Goal: Complete application form

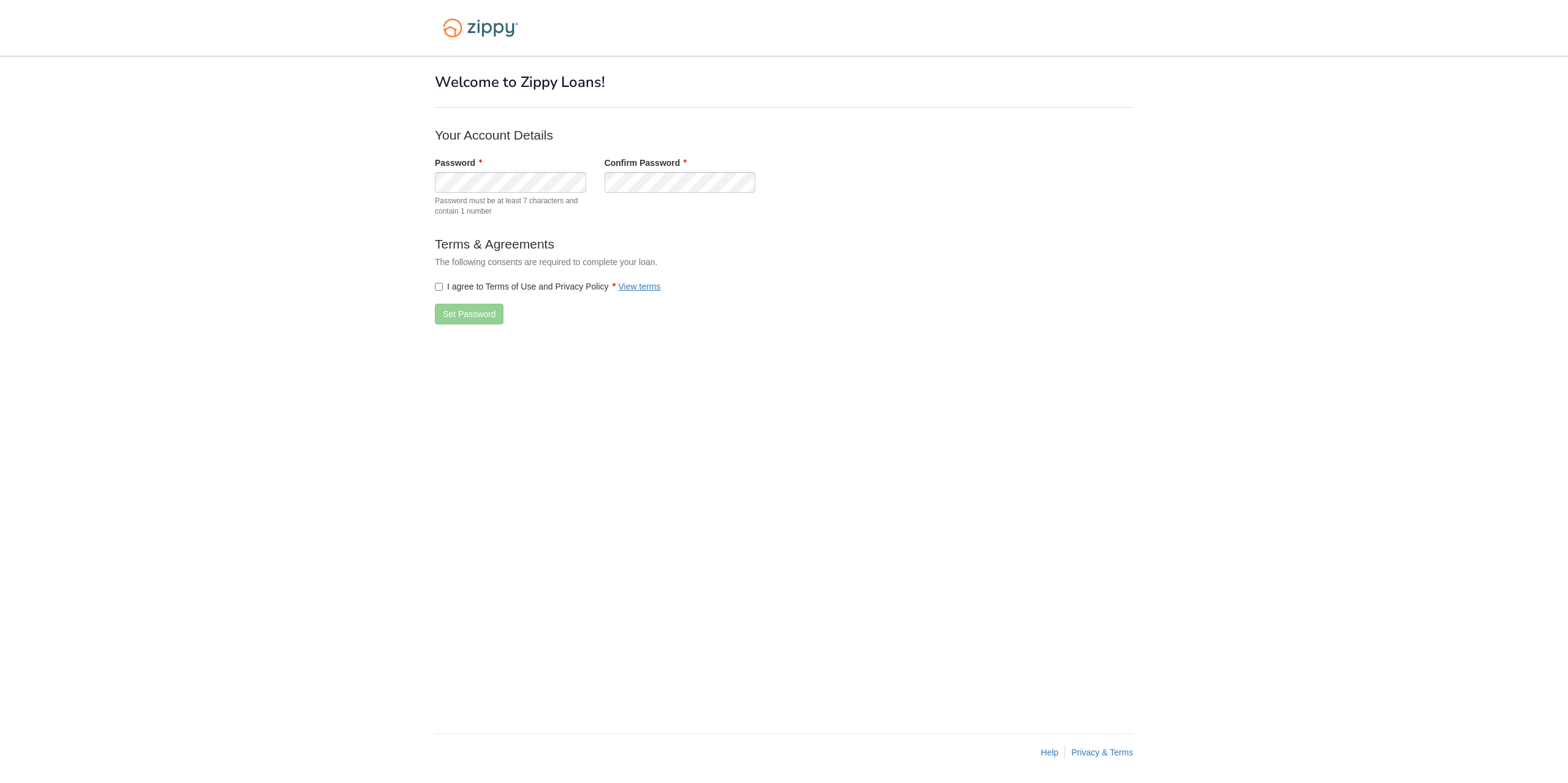
click at [465, 284] on label "I agree to Terms of Use and Privacy Policy View terms" at bounding box center [547, 287] width 226 height 13
click at [456, 314] on button "Set Password" at bounding box center [468, 314] width 68 height 20
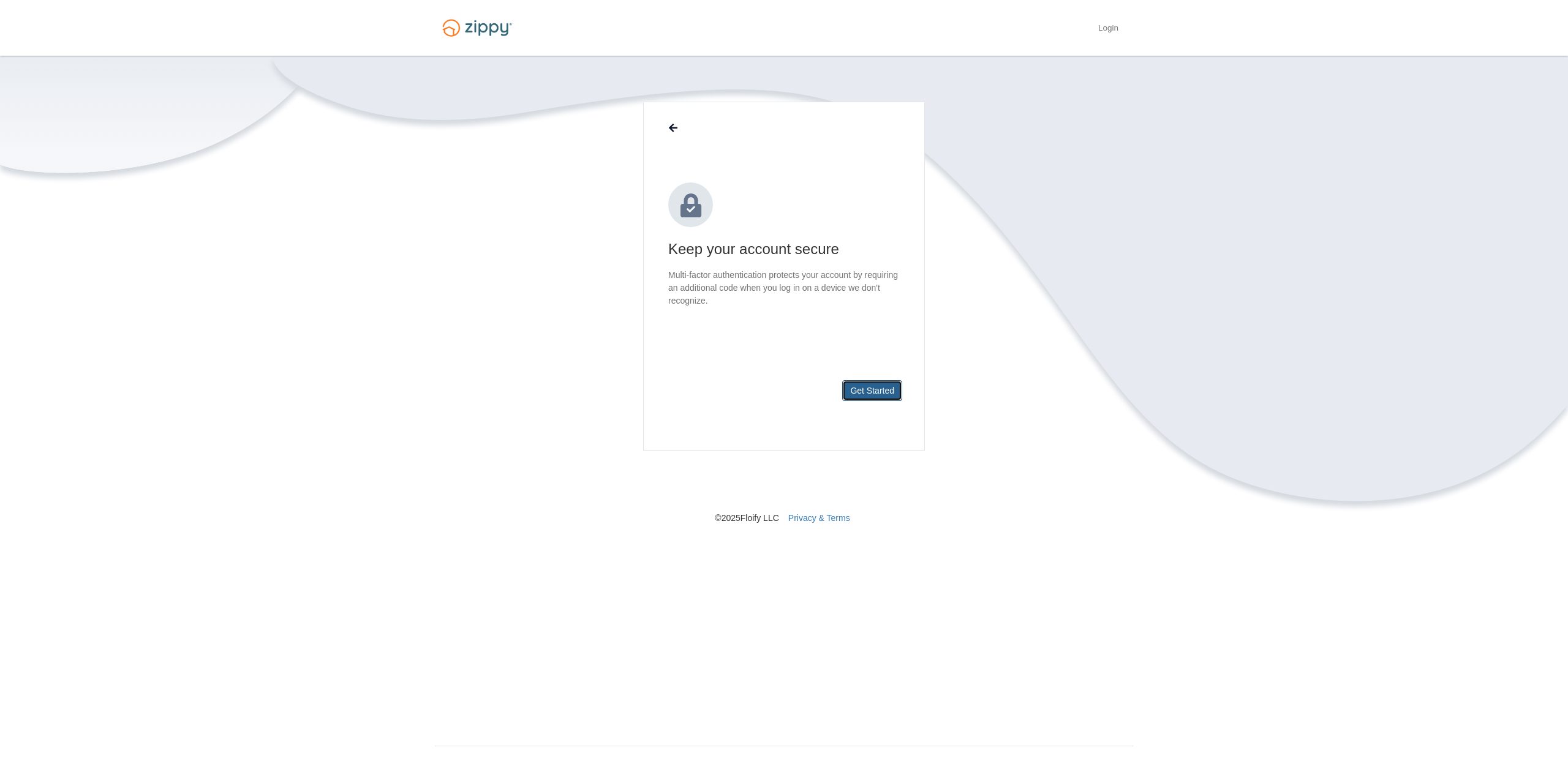
click at [869, 387] on button "Get Started" at bounding box center [872, 391] width 60 height 20
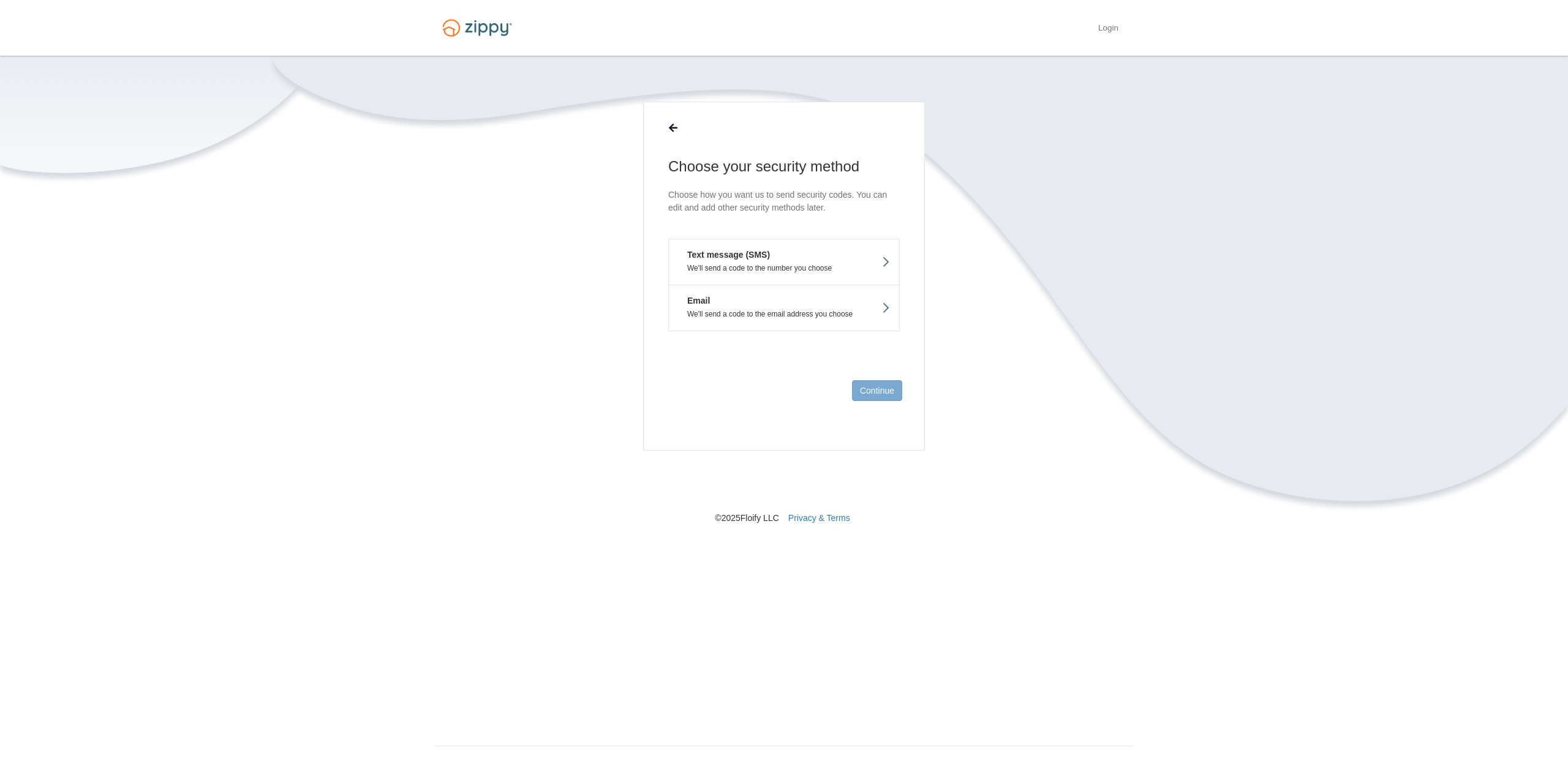
click at [776, 265] on p "We'll send a code to the number you choose" at bounding box center [784, 268] width 212 height 9
click at [758, 241] on input "text" at bounding box center [784, 237] width 232 height 29
type input "**********"
click at [871, 387] on button "Send Code" at bounding box center [872, 391] width 59 height 20
click at [795, 248] on input "text" at bounding box center [784, 251] width 232 height 29
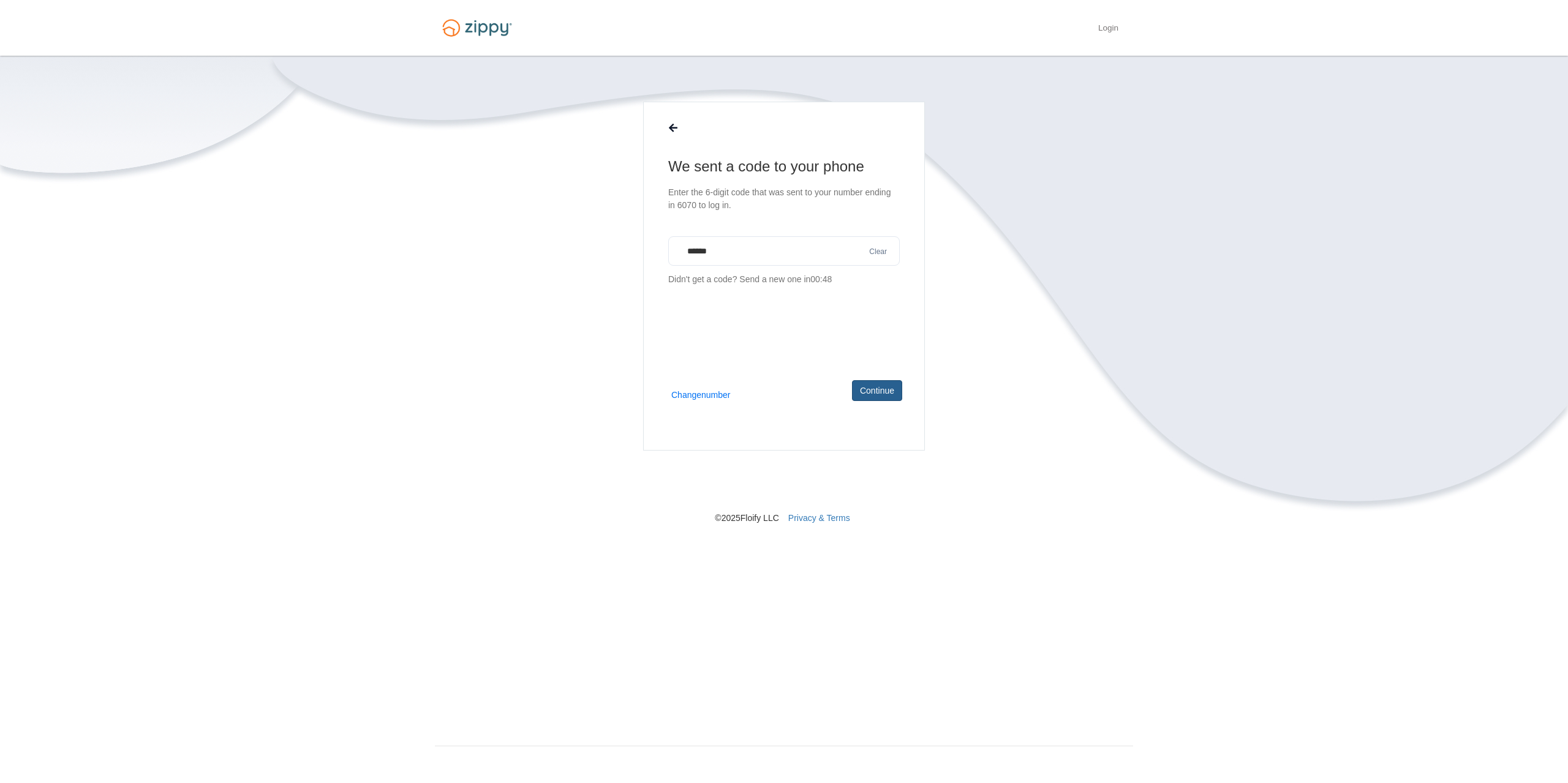
type input "******"
click at [871, 399] on button "Continue" at bounding box center [877, 391] width 50 height 20
click at [850, 334] on p "We'll send a code to the email address you choose" at bounding box center [784, 333] width 212 height 9
type input "**********"
click at [892, 390] on button "Send Code" at bounding box center [872, 391] width 59 height 20
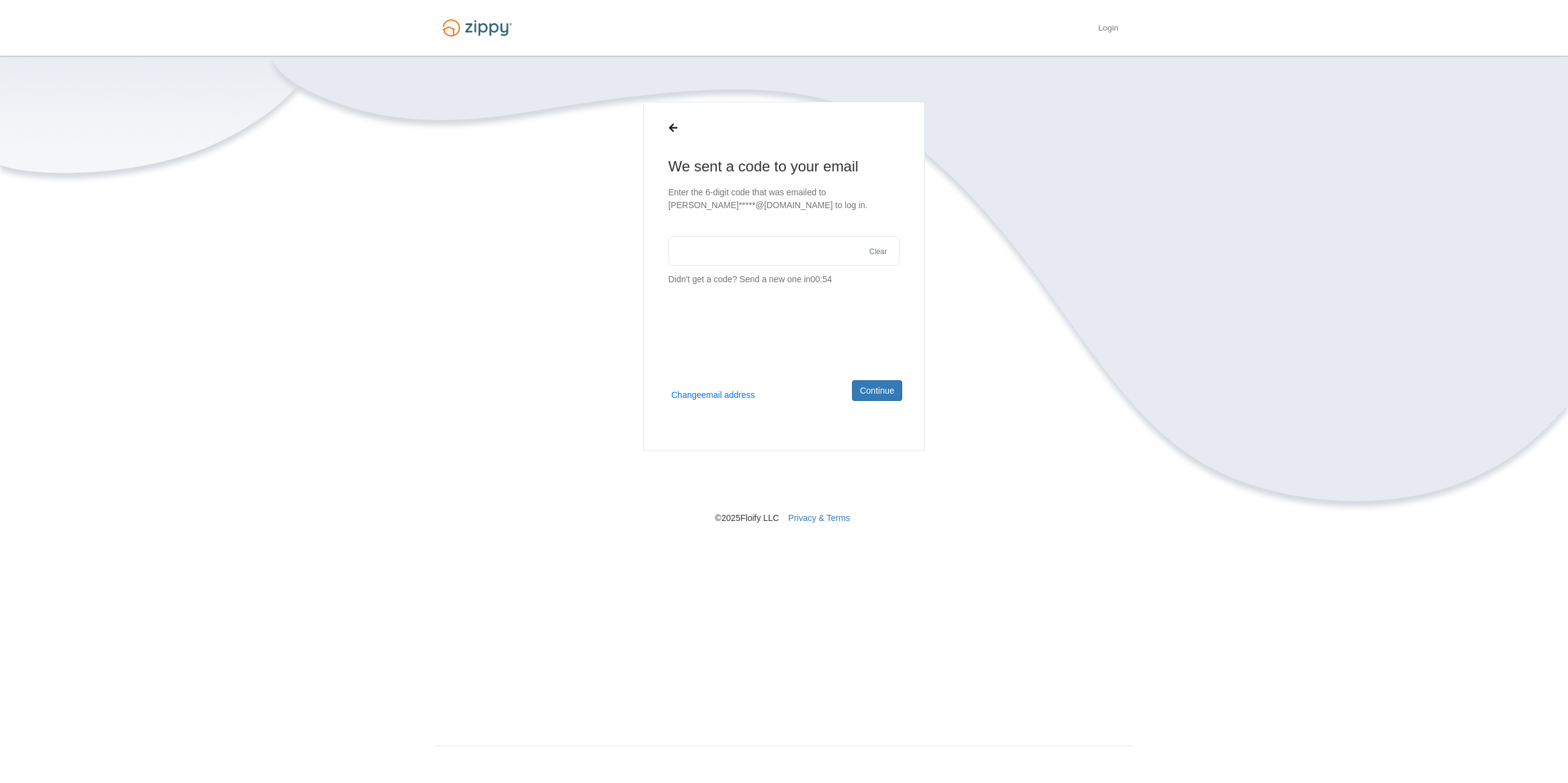
click at [722, 246] on input "text" at bounding box center [784, 251] width 232 height 29
click at [894, 391] on button "Continue" at bounding box center [877, 391] width 50 height 20
click at [839, 252] on input "******" at bounding box center [784, 251] width 232 height 29
type input "******"
click at [879, 398] on button "Continue" at bounding box center [877, 391] width 50 height 20
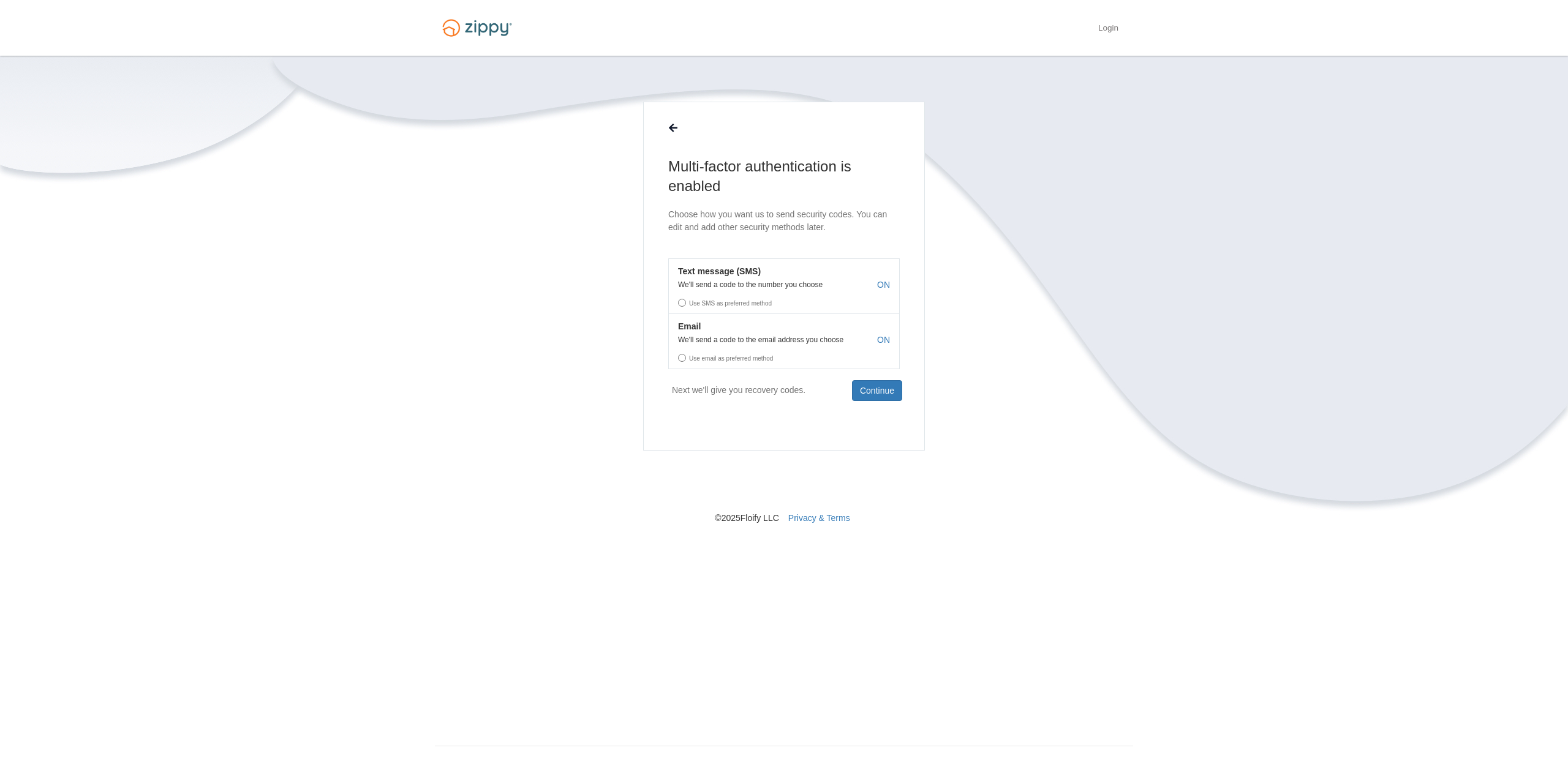
click at [740, 307] on label "Use SMS as preferred method" at bounding box center [784, 301] width 230 height 18
click at [733, 303] on label "Use SMS as preferred method" at bounding box center [784, 301] width 230 height 18
click at [679, 301] on label "Use SMS as preferred method" at bounding box center [784, 301] width 230 height 18
click at [710, 290] on button "Text message (SMS) We'll send a code to the number you choose ON Use SMS as pre…" at bounding box center [784, 286] width 232 height 55
click at [708, 273] on em "Text message (SMS)" at bounding box center [714, 271] width 92 height 13
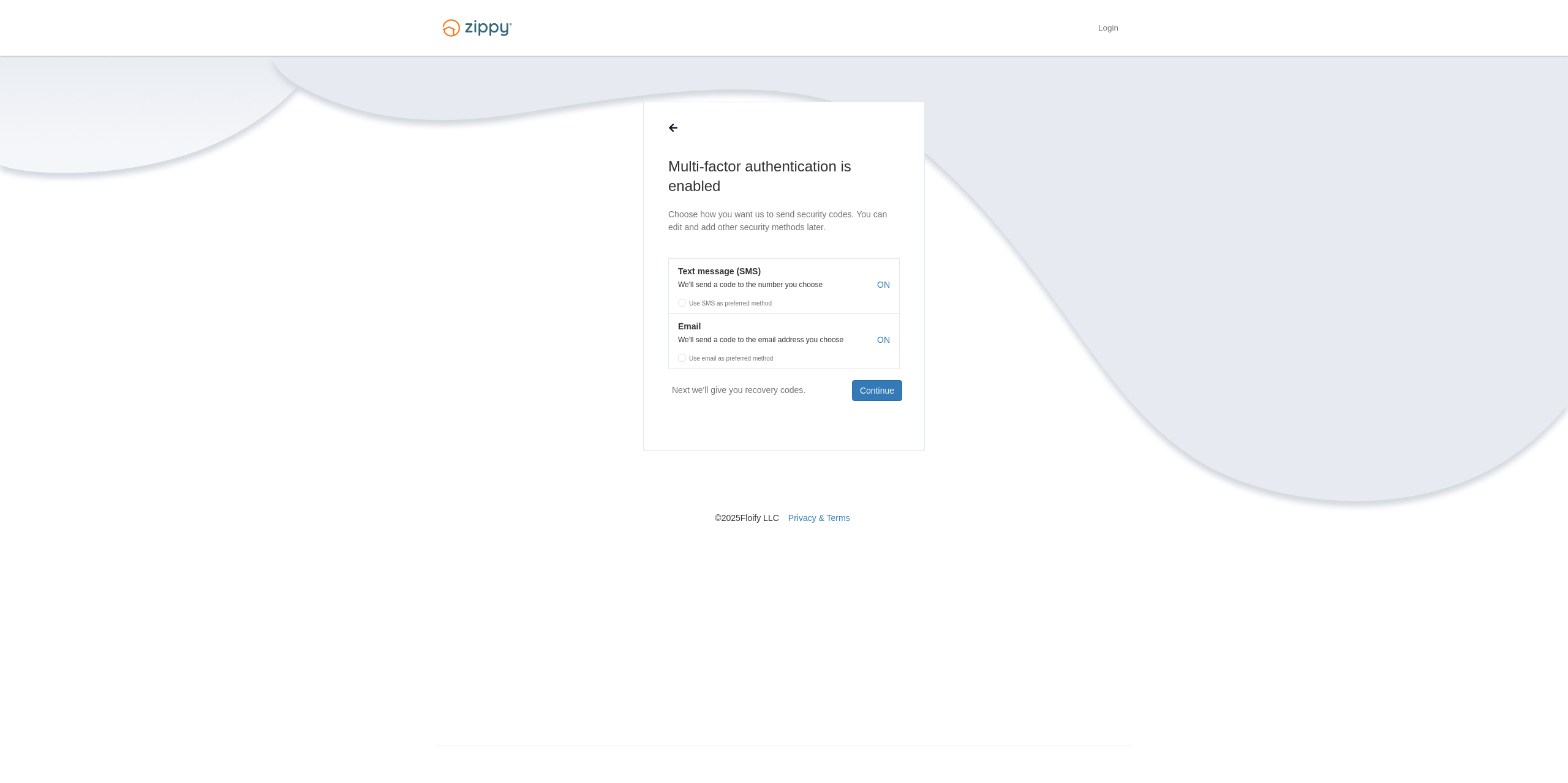
click at [683, 351] on label "Use email as preferred method" at bounding box center [784, 356] width 230 height 18
drag, startPoint x: 682, startPoint y: 359, endPoint x: 690, endPoint y: 339, distance: 21.5
click at [682, 359] on label "Use email as preferred method" at bounding box center [784, 356] width 230 height 18
click at [703, 296] on label "Use SMS as preferred method" at bounding box center [784, 301] width 230 height 18
click at [863, 393] on button "Continue" at bounding box center [877, 391] width 50 height 20
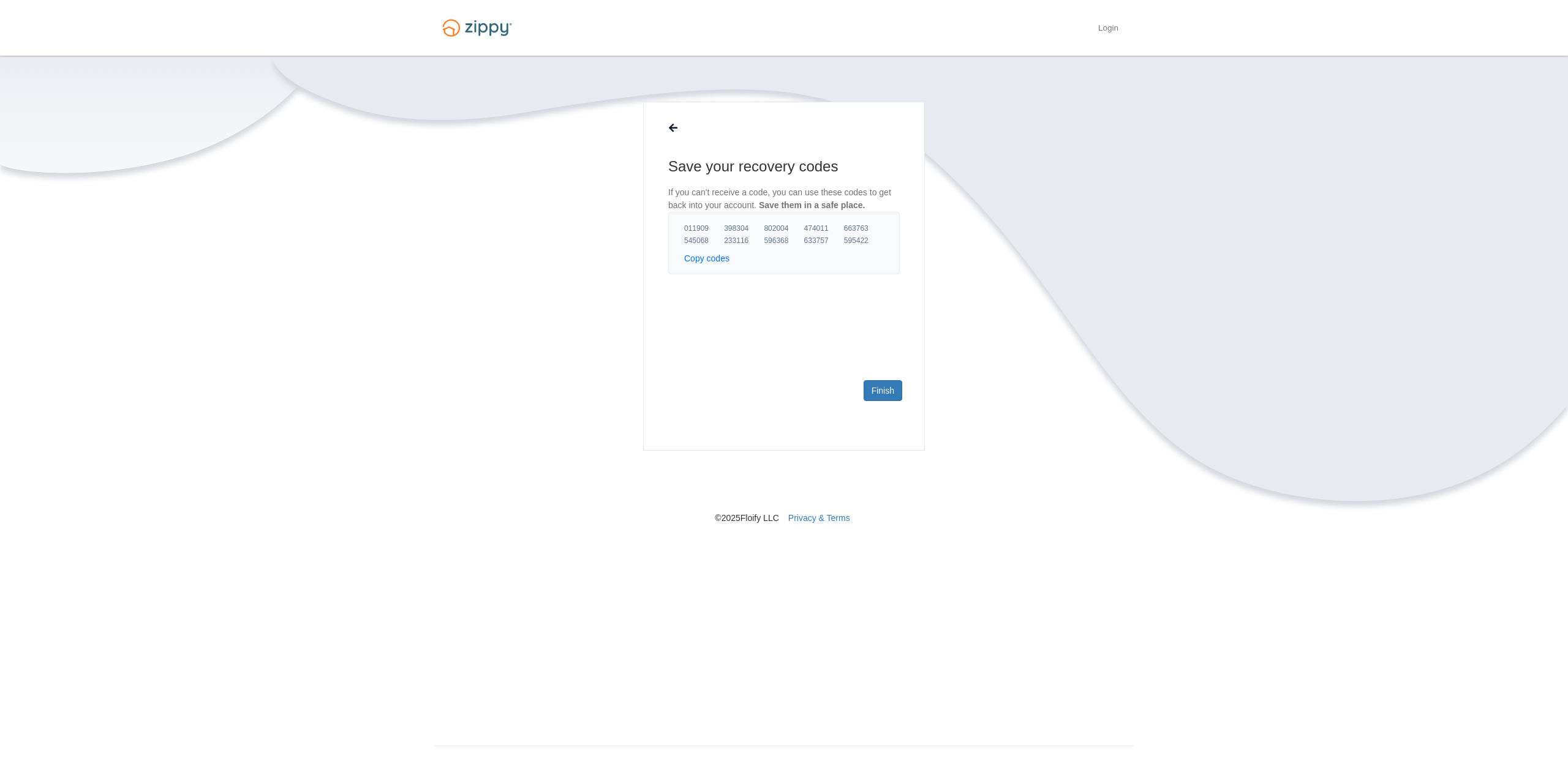
click at [712, 259] on button "Copy codes" at bounding box center [707, 259] width 46 height 13
click at [885, 390] on link "Finish" at bounding box center [883, 391] width 39 height 20
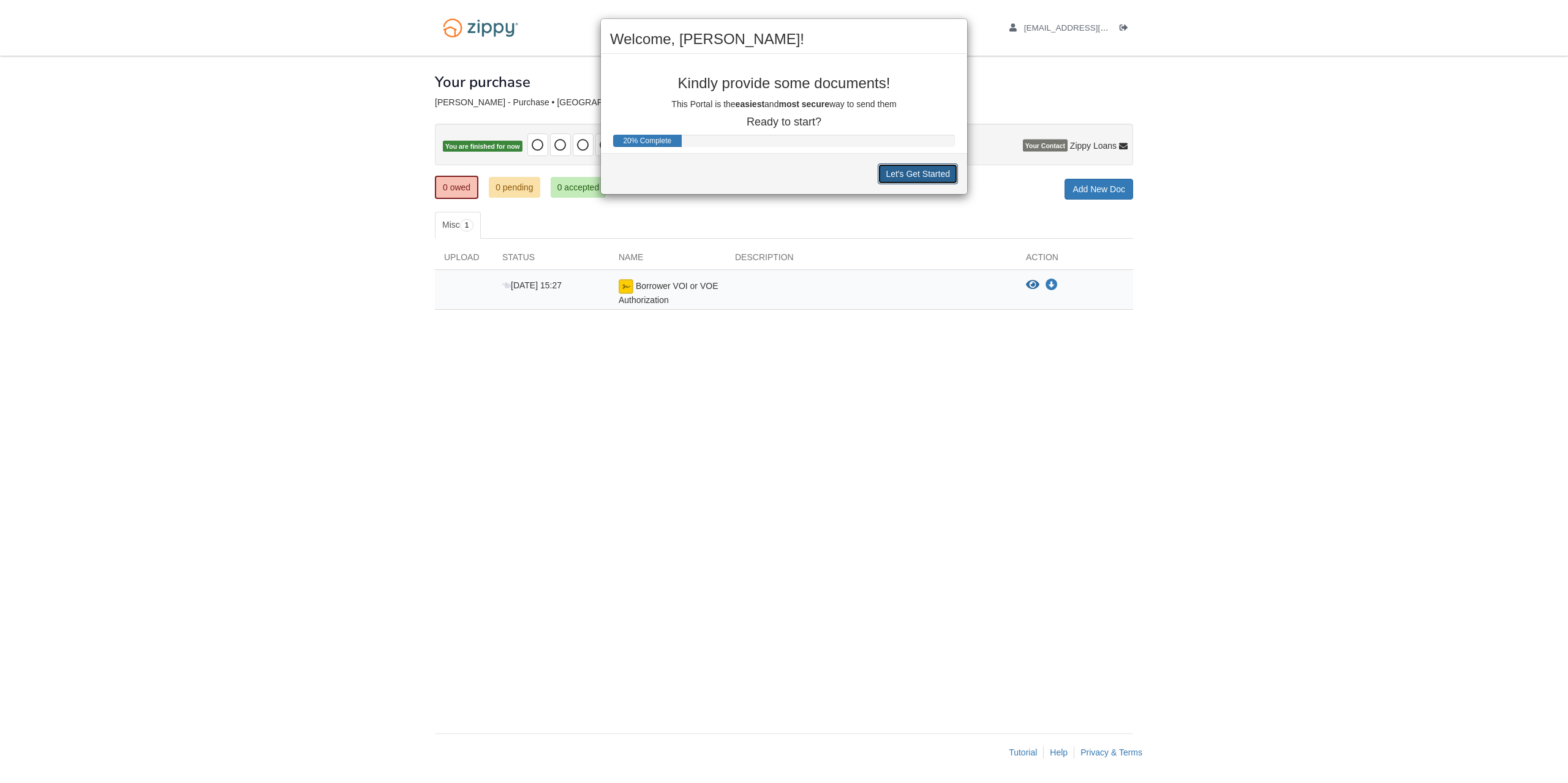
click at [920, 169] on button "Let's Get Started" at bounding box center [917, 174] width 80 height 20
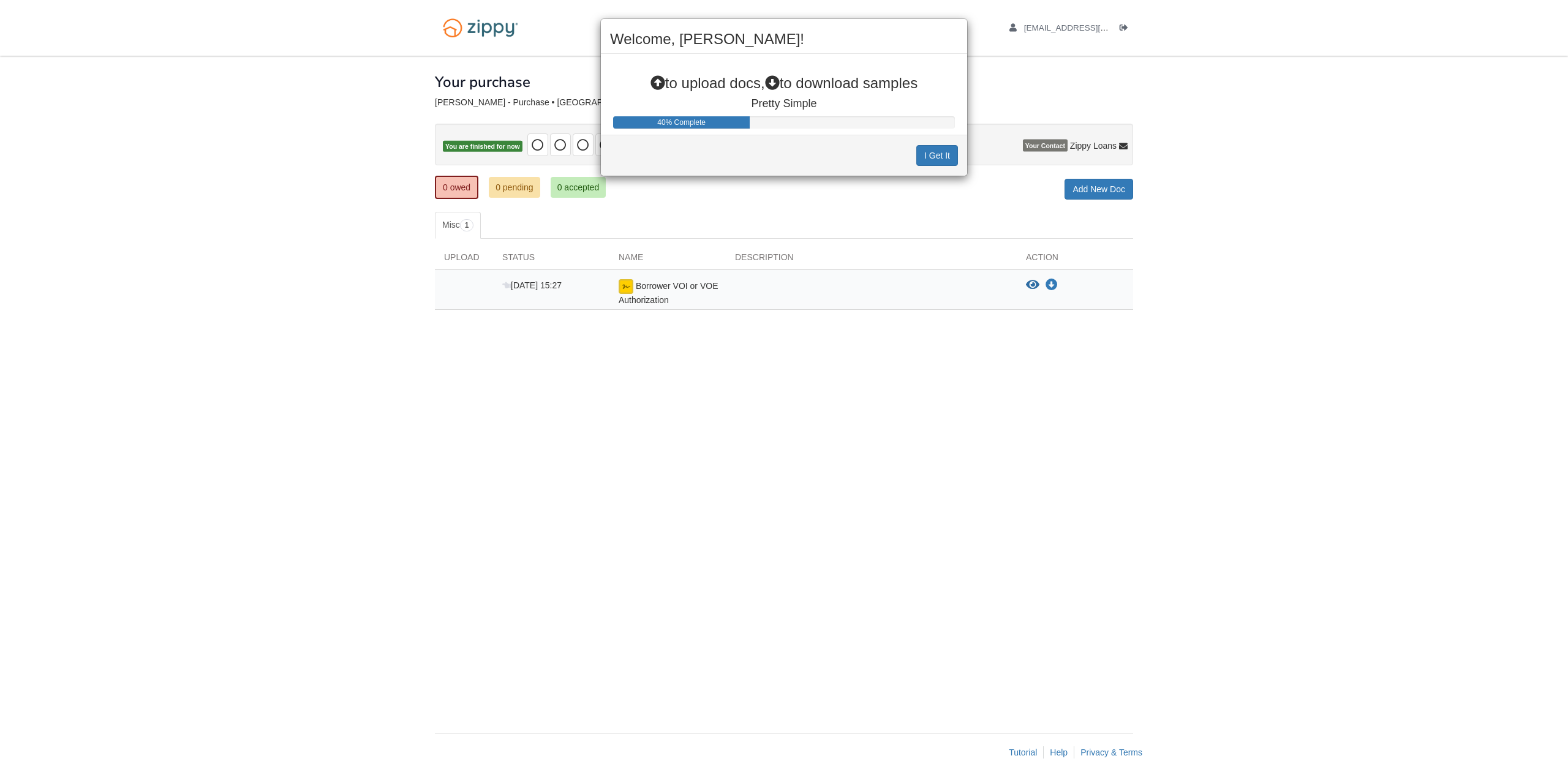
click at [938, 138] on div "I Get It" at bounding box center [784, 155] width 366 height 41
click at [935, 161] on button "I Get It" at bounding box center [937, 156] width 42 height 20
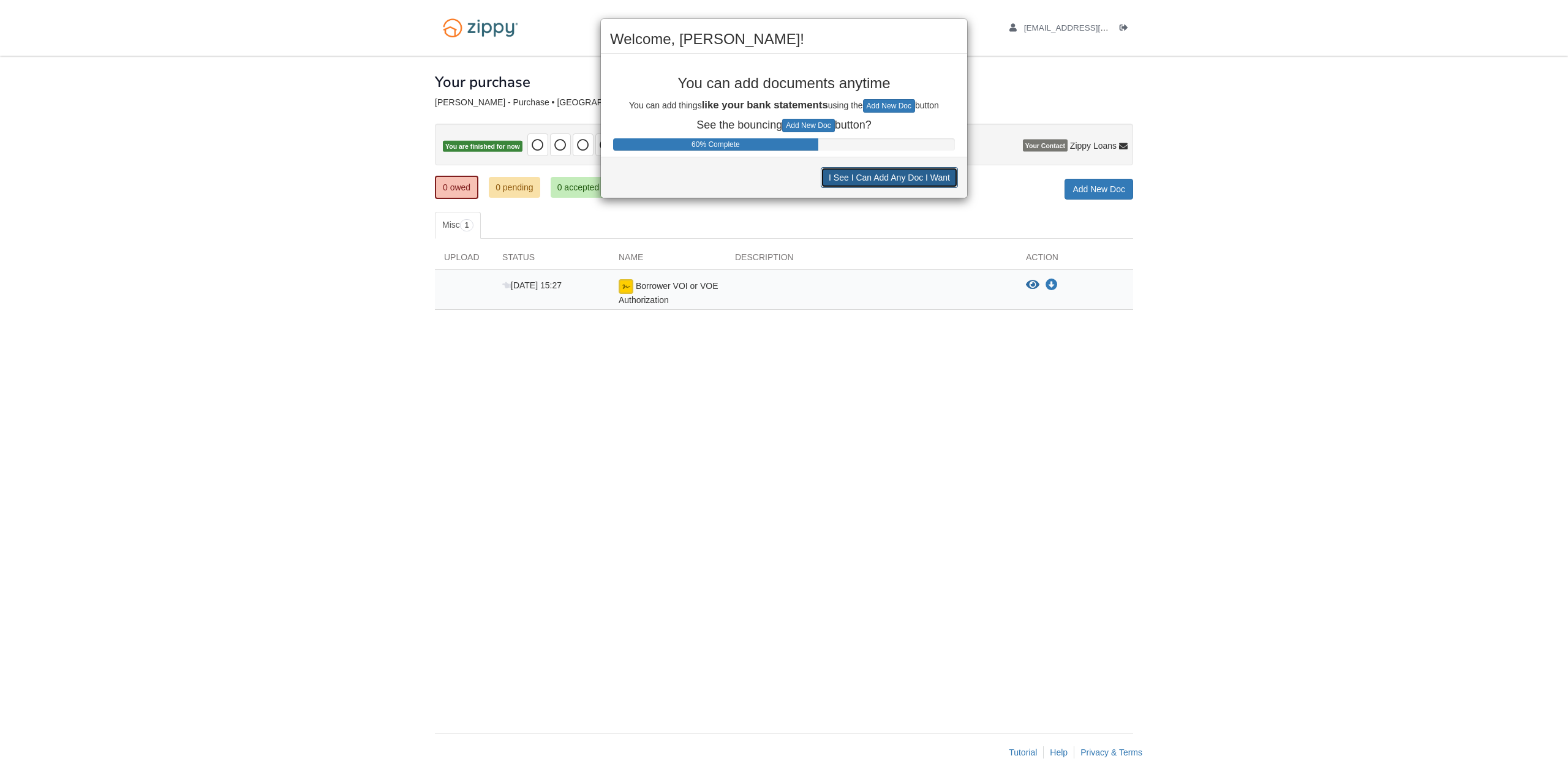
click at [889, 176] on button "I See I Can Add Any Doc I Want" at bounding box center [889, 178] width 138 height 20
click at [890, 179] on button "I See I Can Decline to Provide a Doc" at bounding box center [880, 176] width 156 height 20
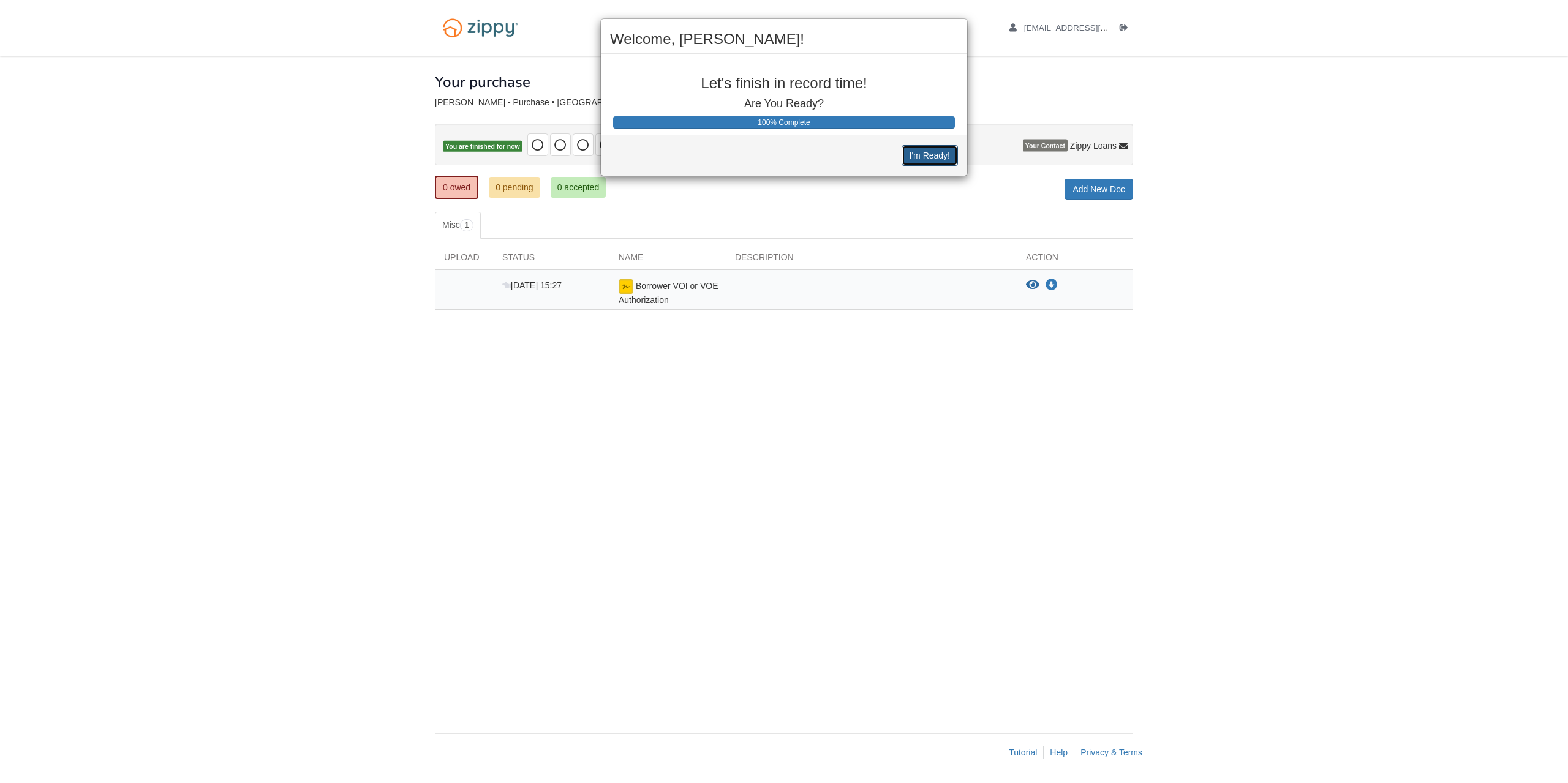
click at [913, 157] on button "I'm Ready!" at bounding box center [930, 156] width 57 height 20
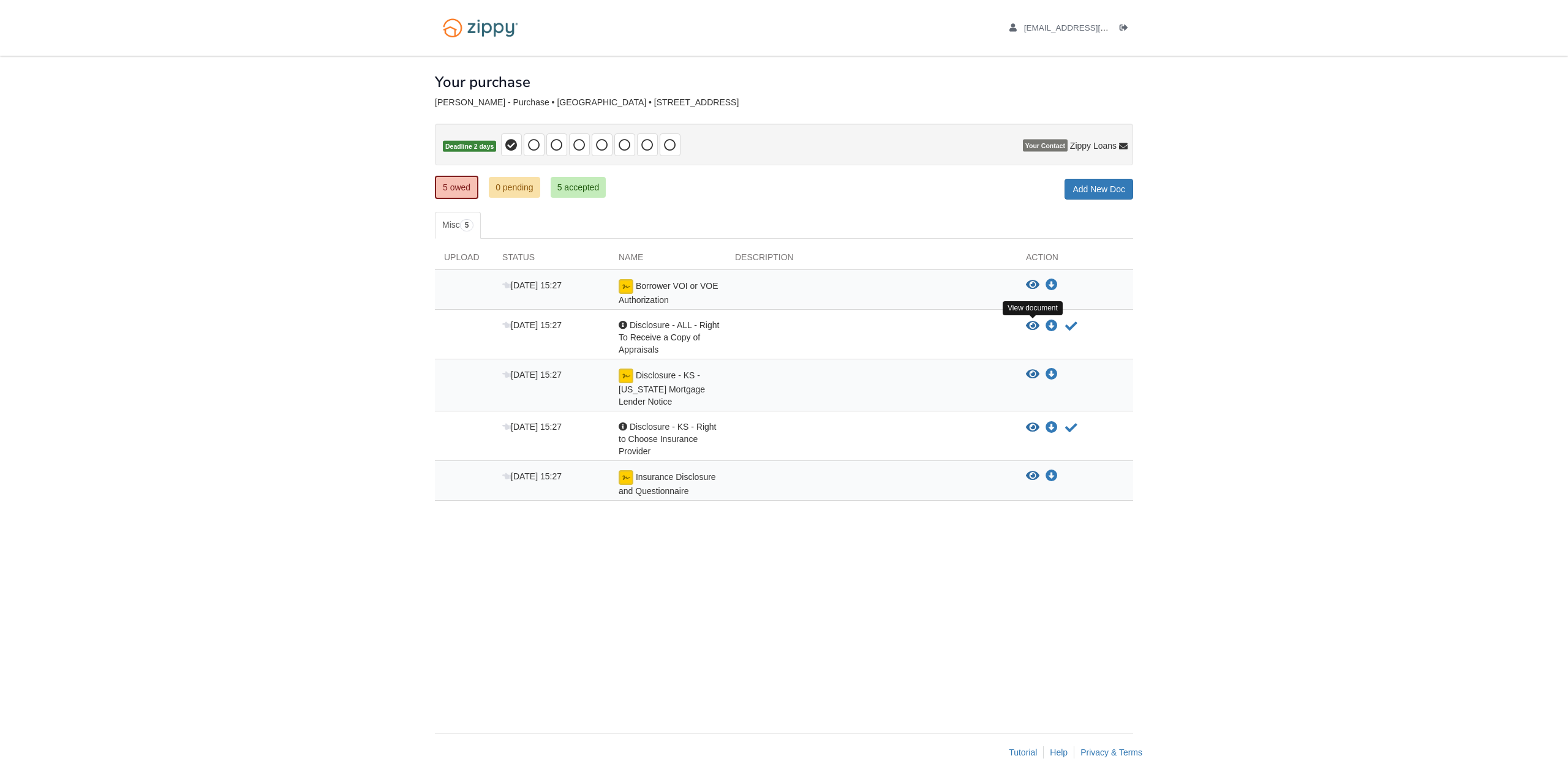
click at [1030, 322] on icon "View Disclosure - ALL - Right To Receive a Copy of Appraisals" at bounding box center [1032, 326] width 13 height 13
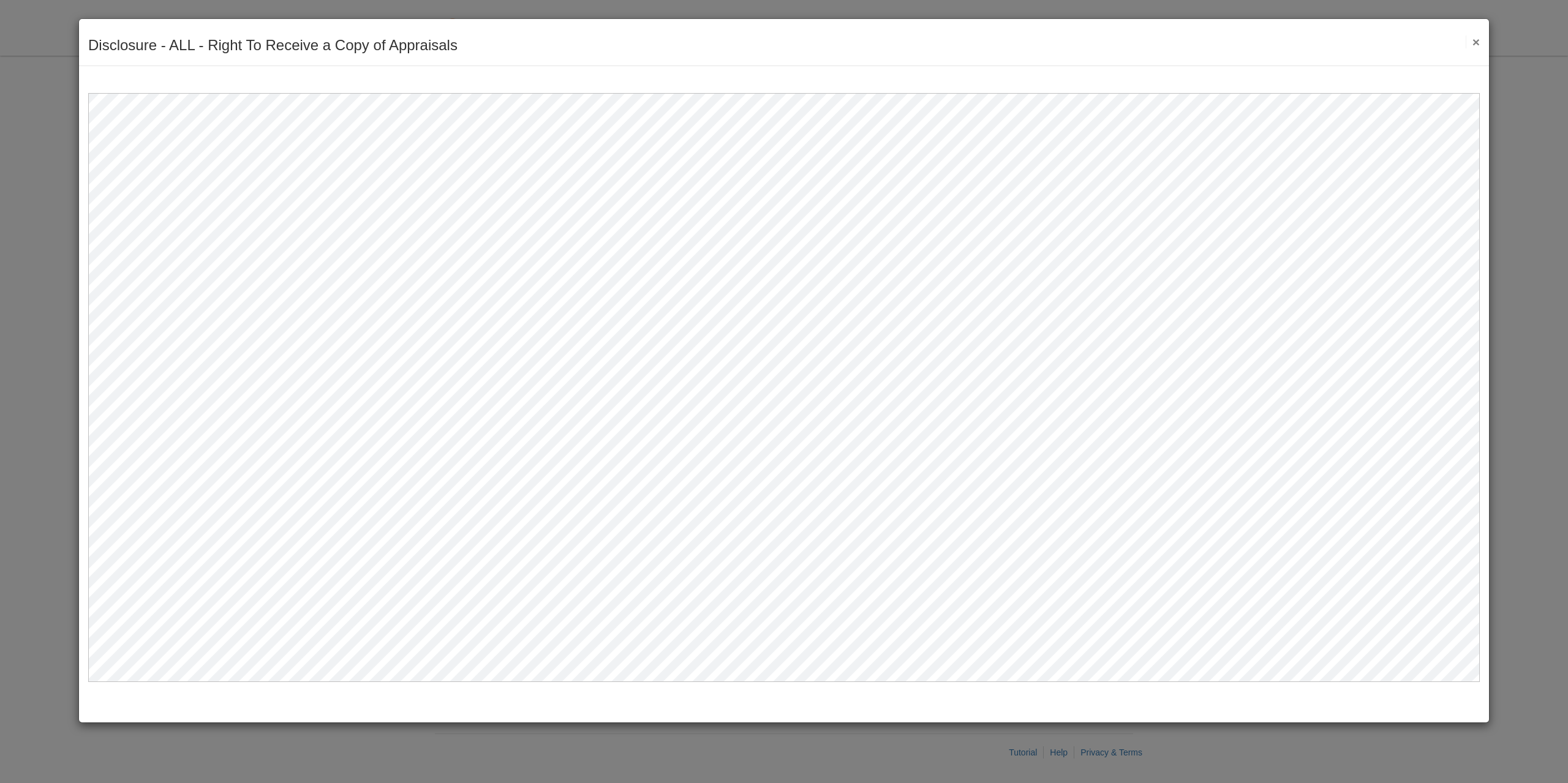
click at [1471, 43] on button "×" at bounding box center [1472, 42] width 14 height 13
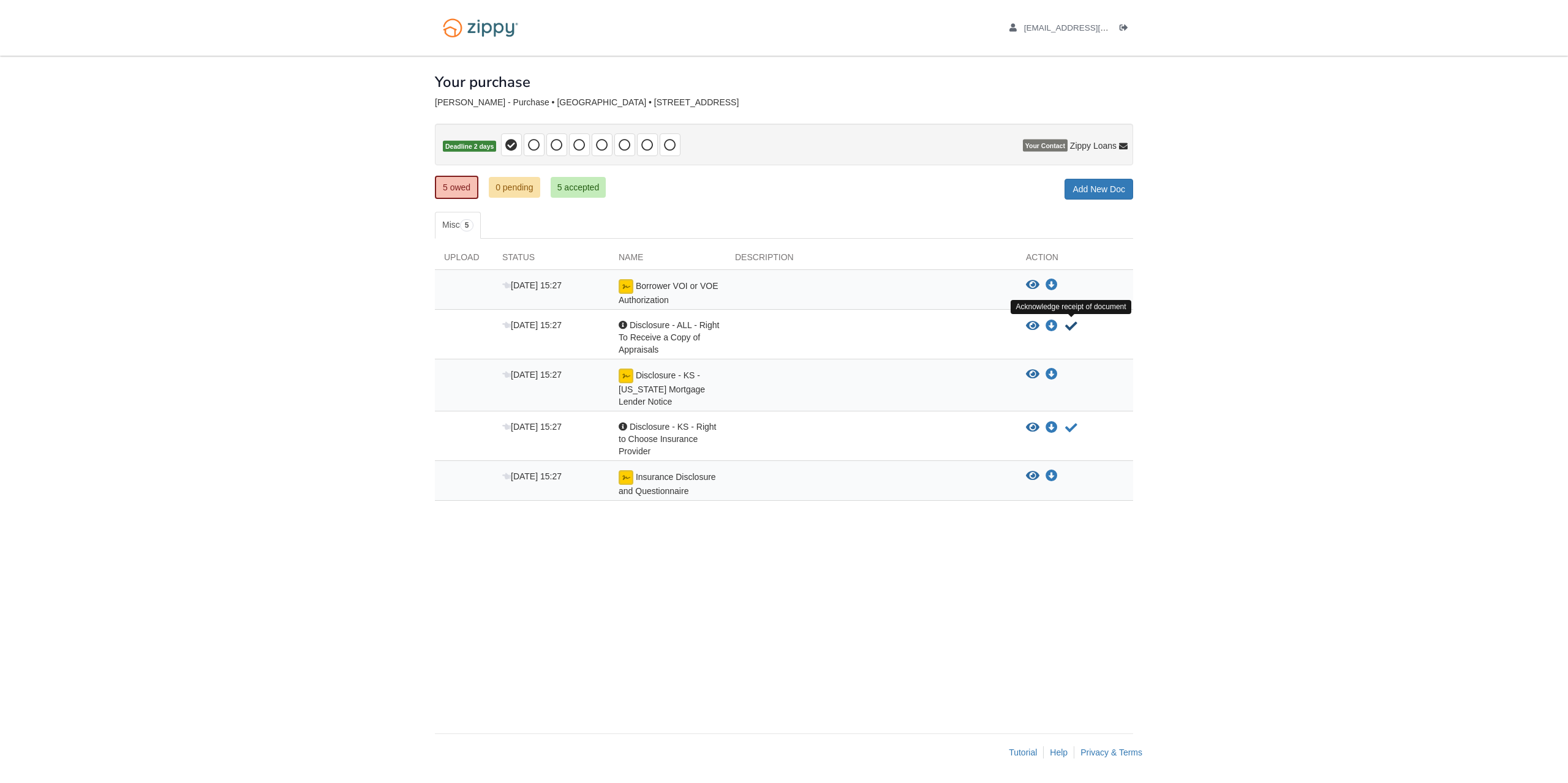
click at [1070, 325] on icon "Acknowledge receipt of document" at bounding box center [1071, 326] width 13 height 13
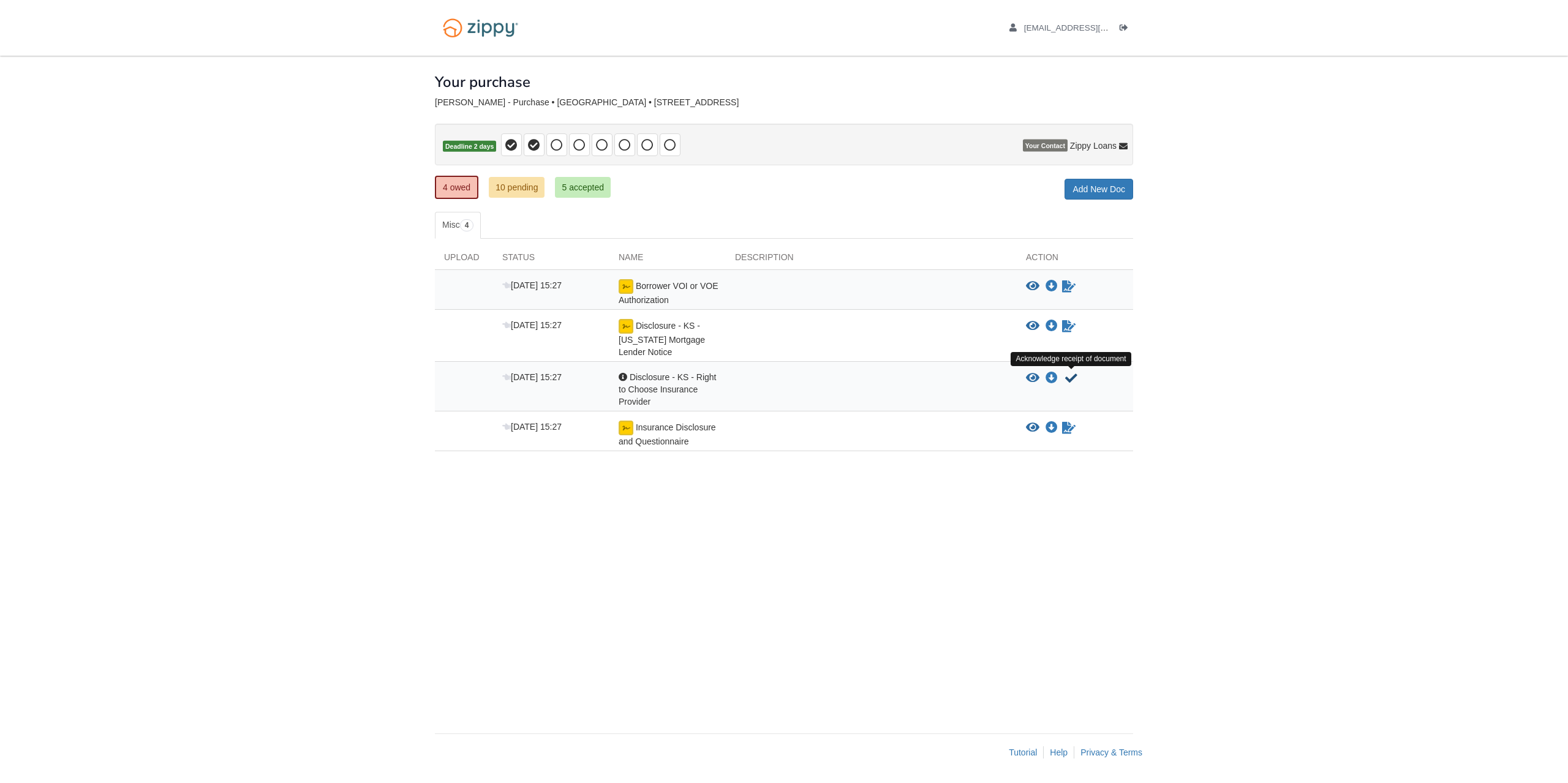
click at [1070, 382] on icon "Acknowledge receipt of document" at bounding box center [1071, 379] width 13 height 13
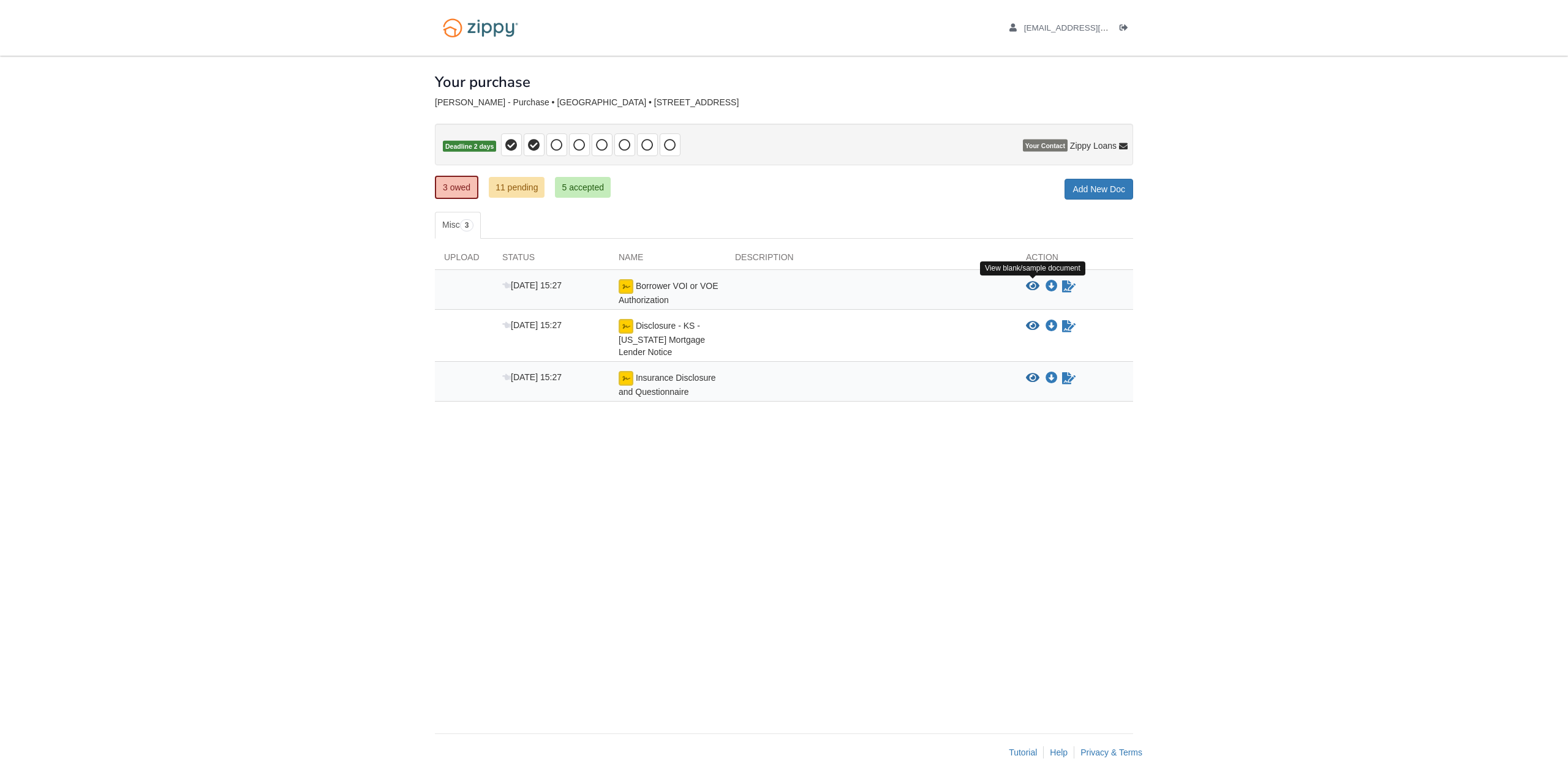
click at [1033, 285] on icon "View Borrower VOI or VOE Authorization" at bounding box center [1032, 287] width 13 height 13
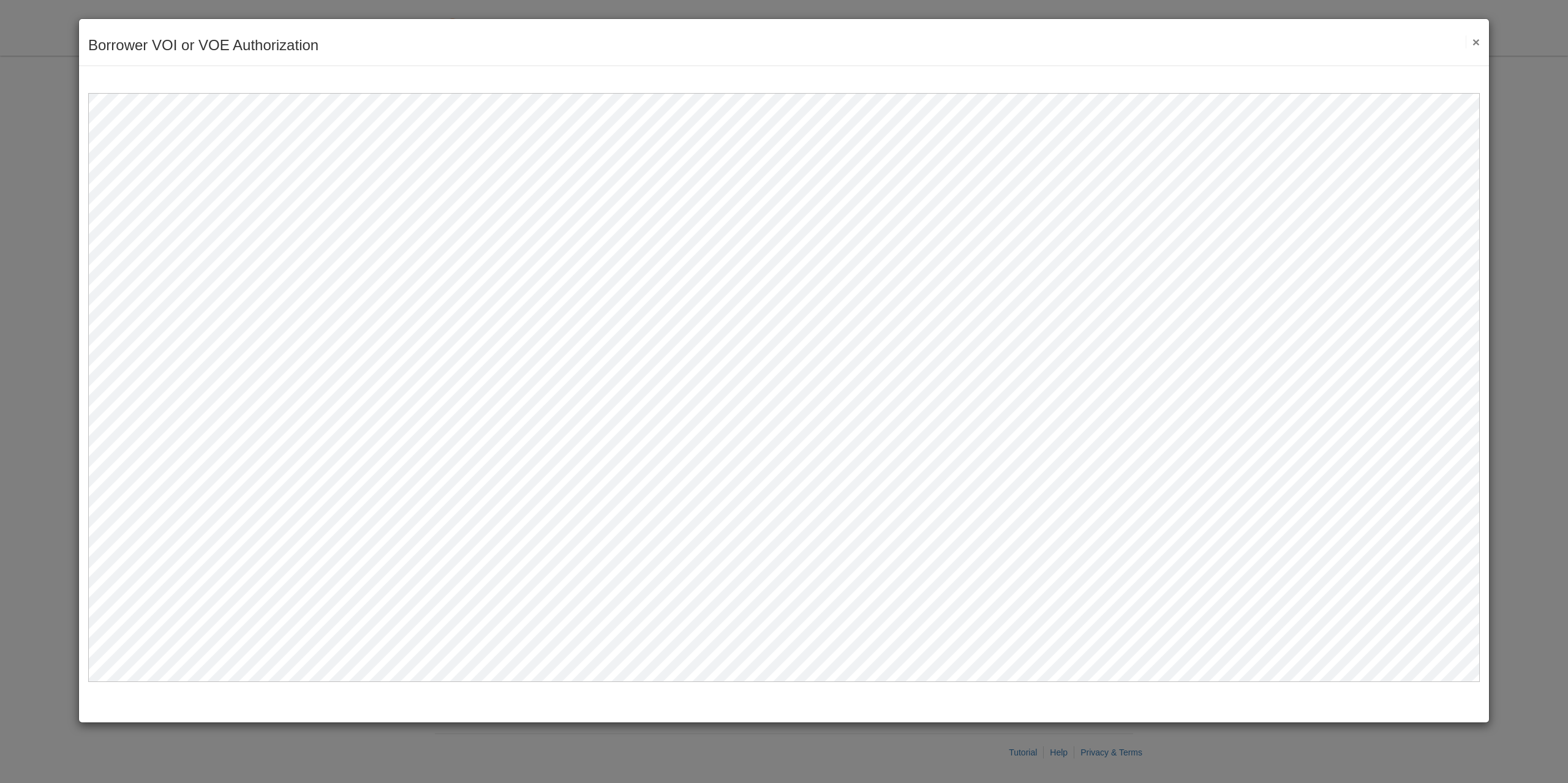
click at [1473, 40] on button "×" at bounding box center [1472, 42] width 14 height 13
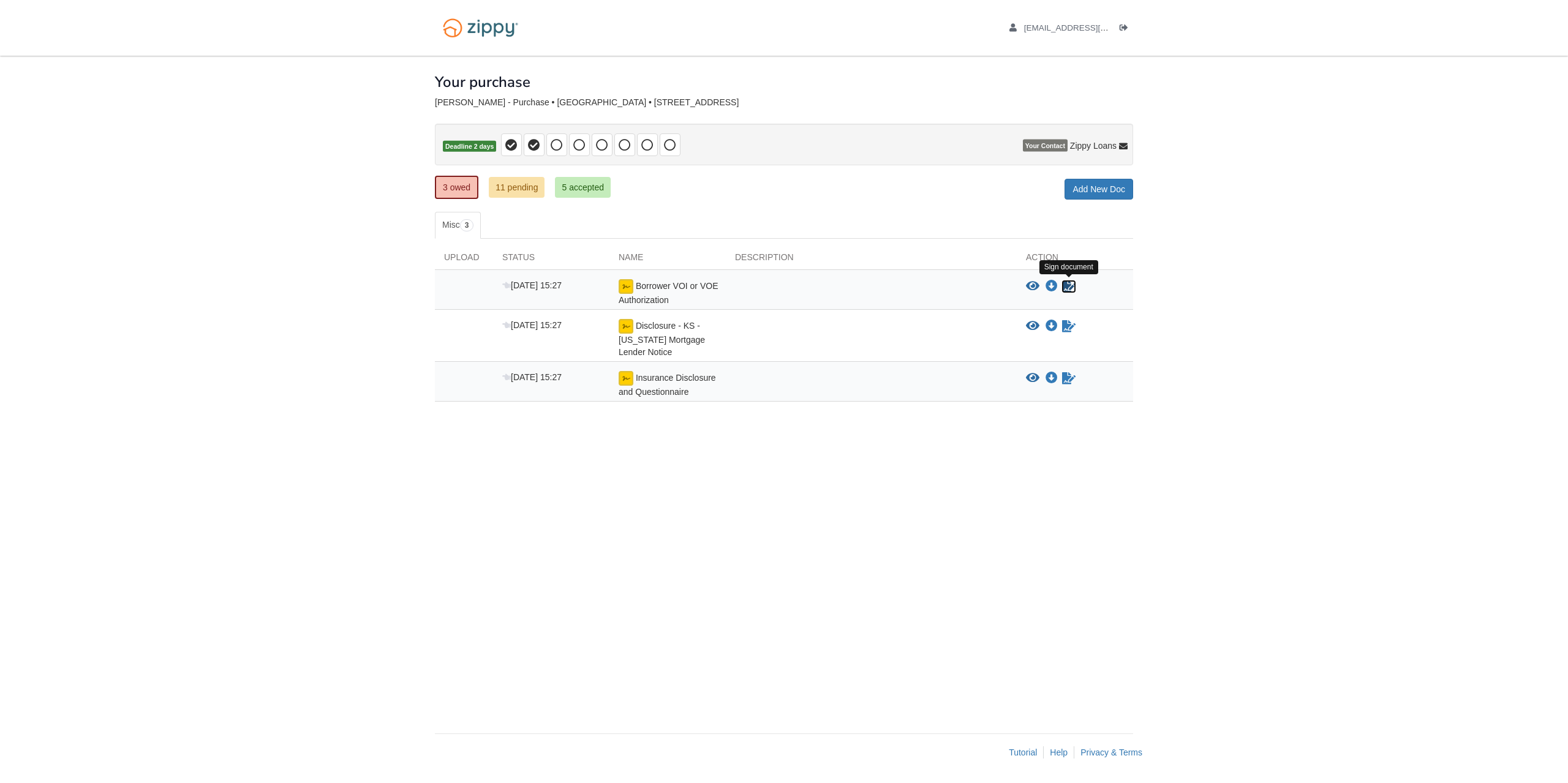
click at [1067, 287] on icon "Sign Form" at bounding box center [1068, 287] width 13 height 13
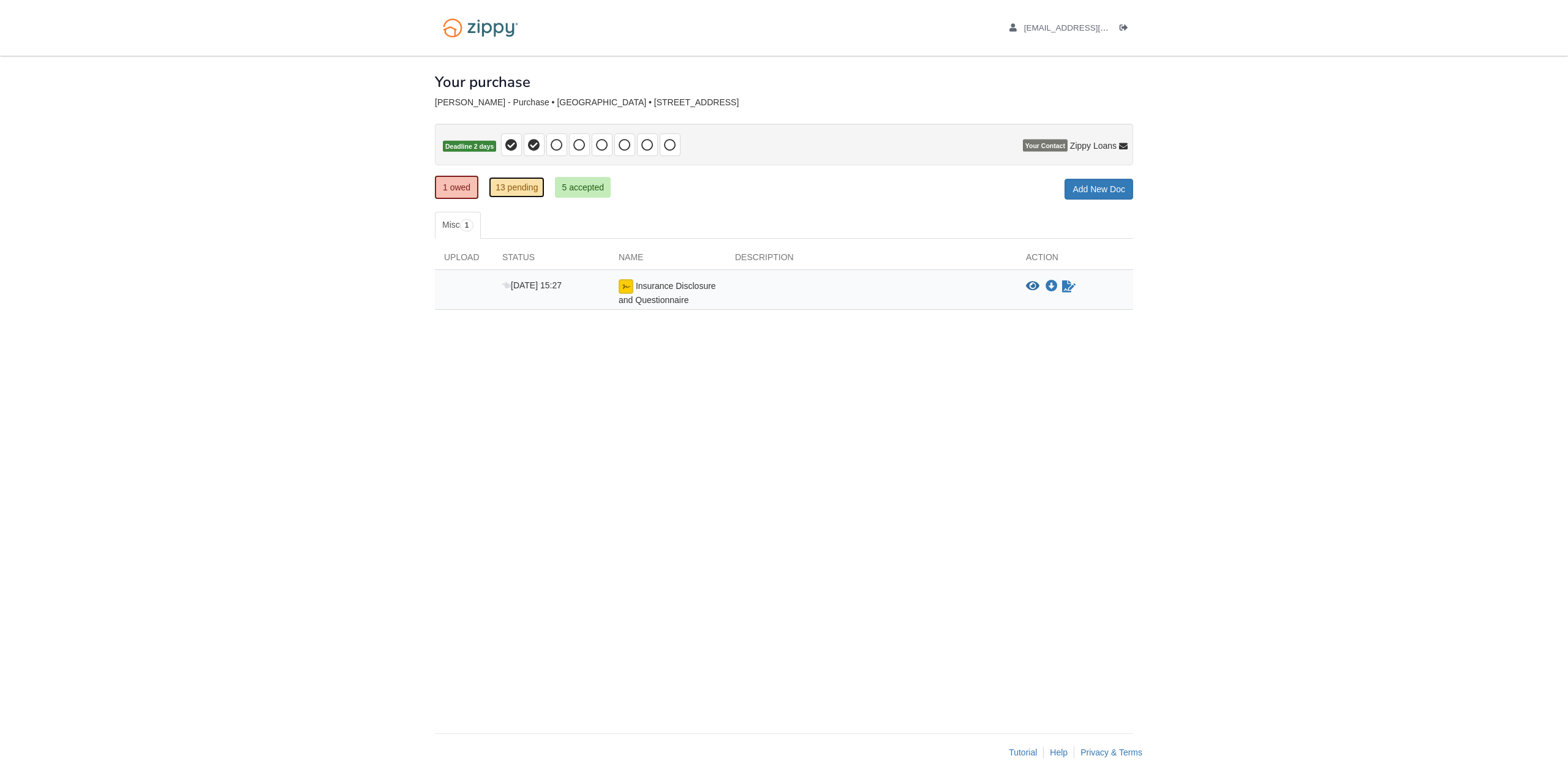
click at [521, 189] on link "13 pending" at bounding box center [516, 187] width 56 height 20
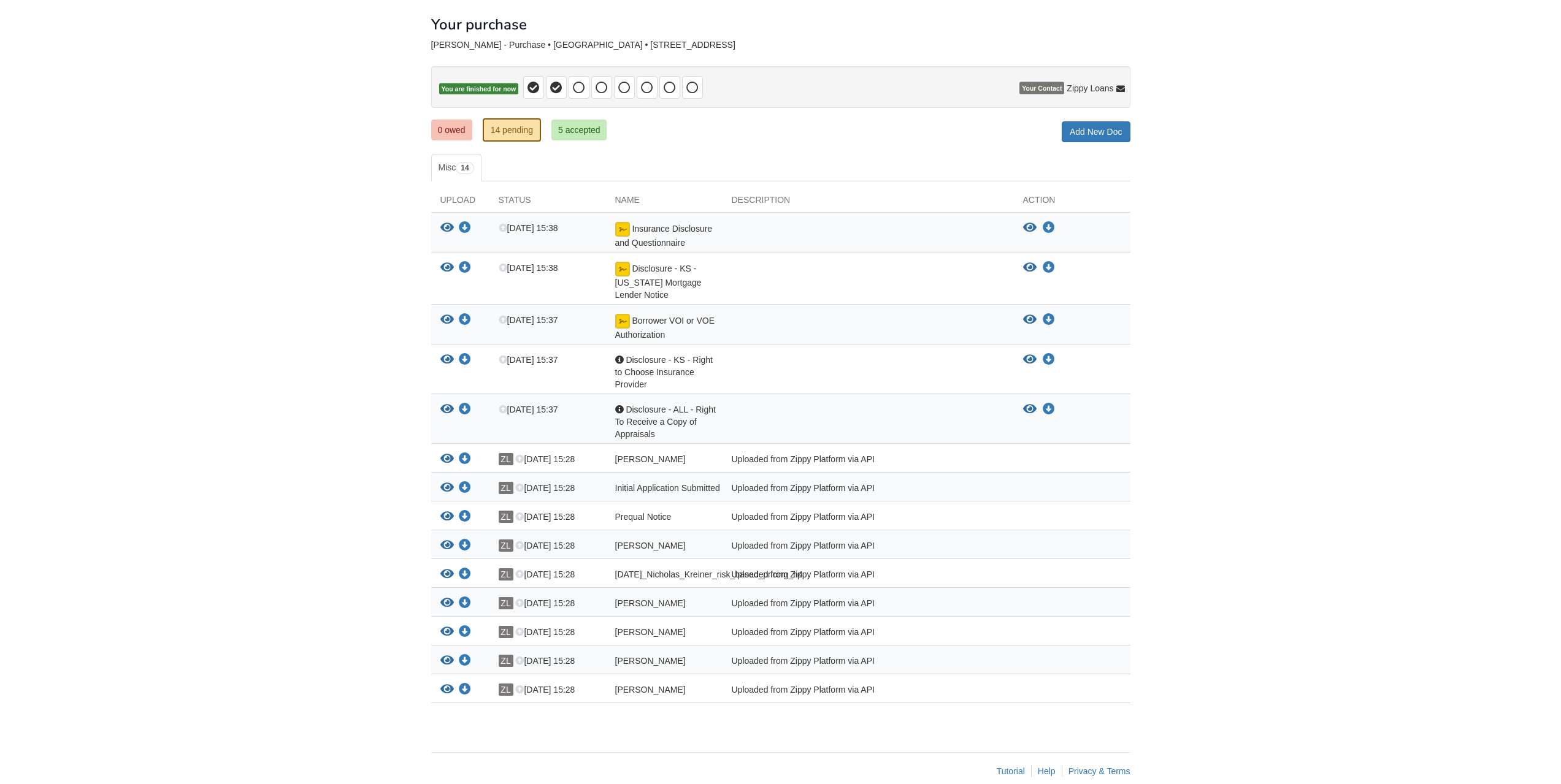
scroll to position [61, 0]
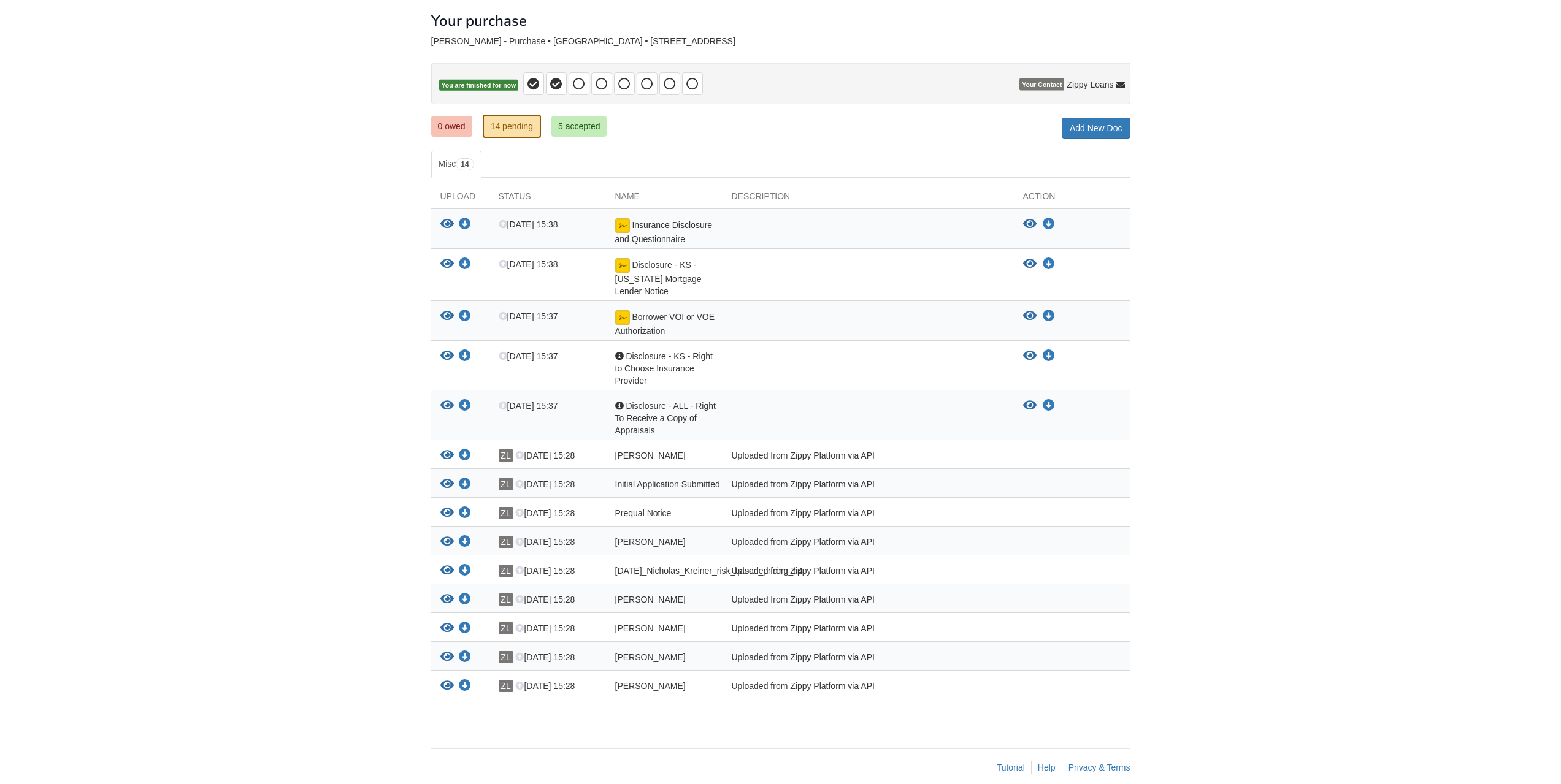
click at [260, 306] on body "[EMAIL_ADDRESS][DOMAIN_NAME] Logout" at bounding box center [780, 368] width 1561 height 860
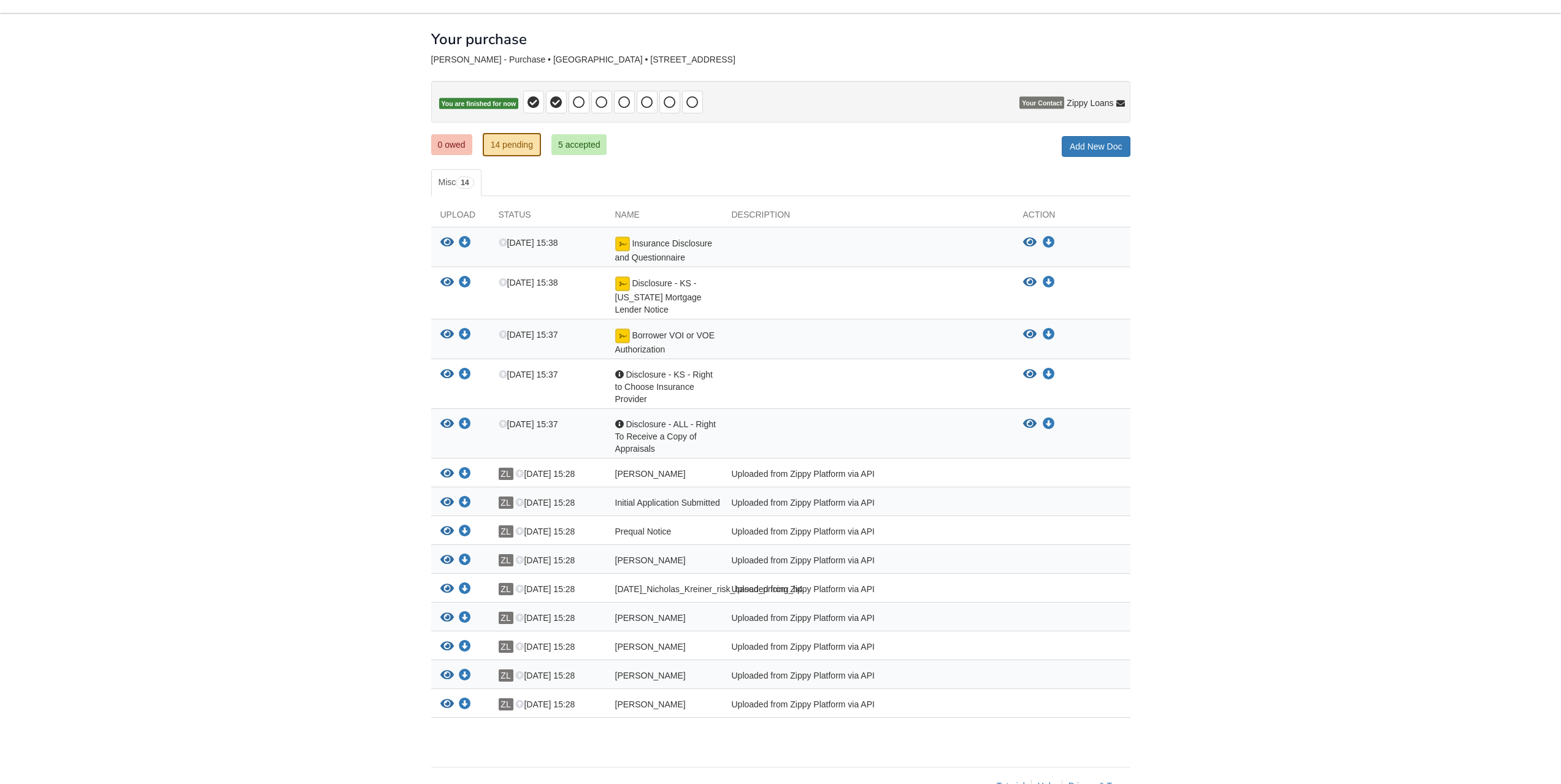
scroll to position [43, 0]
click at [1470, 582] on body "kreiner_n@yahoo.com Logout" at bounding box center [780, 386] width 1561 height 860
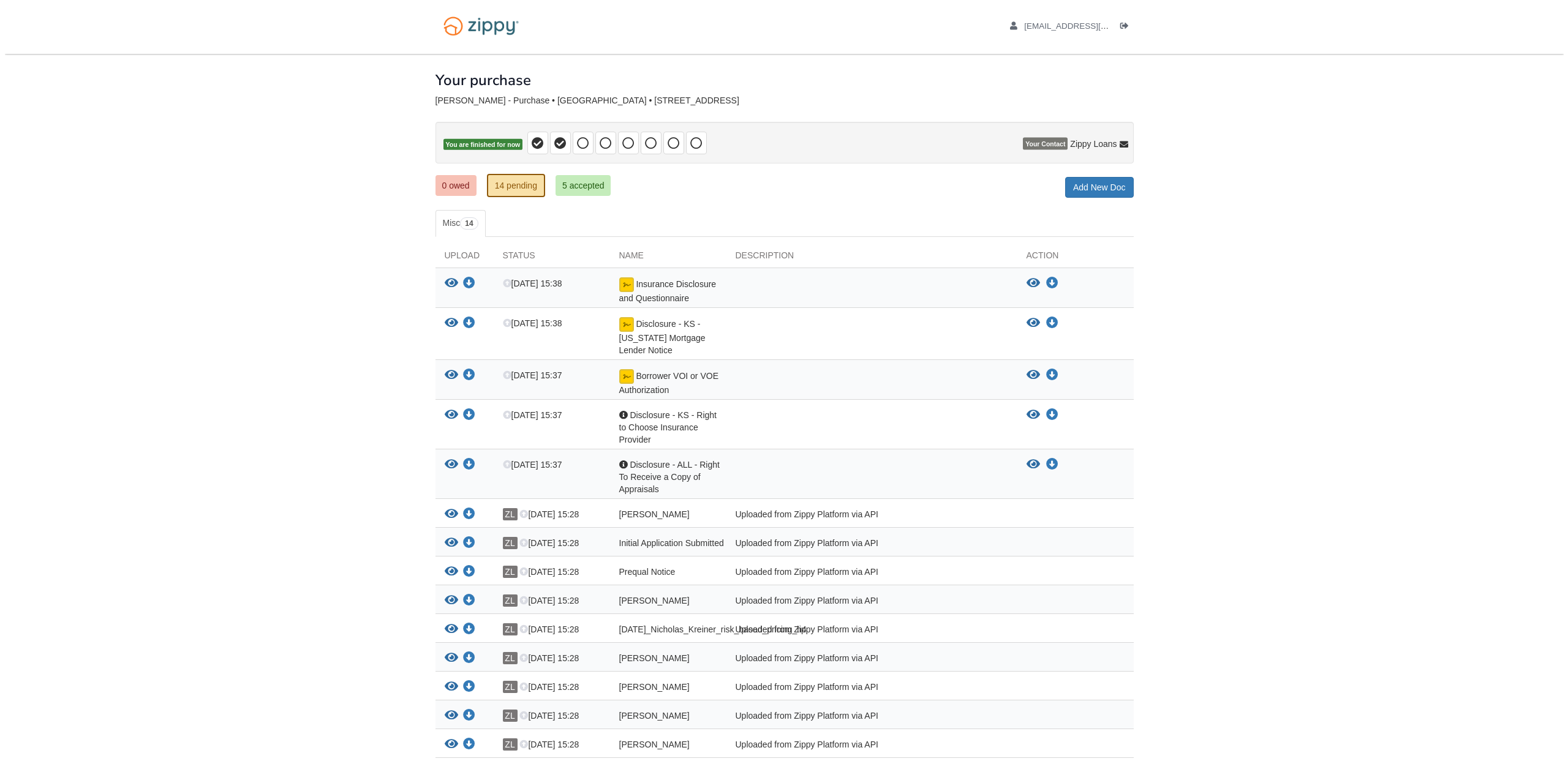
scroll to position [0, 0]
click at [1094, 190] on link "Add New Doc" at bounding box center [1094, 189] width 68 height 20
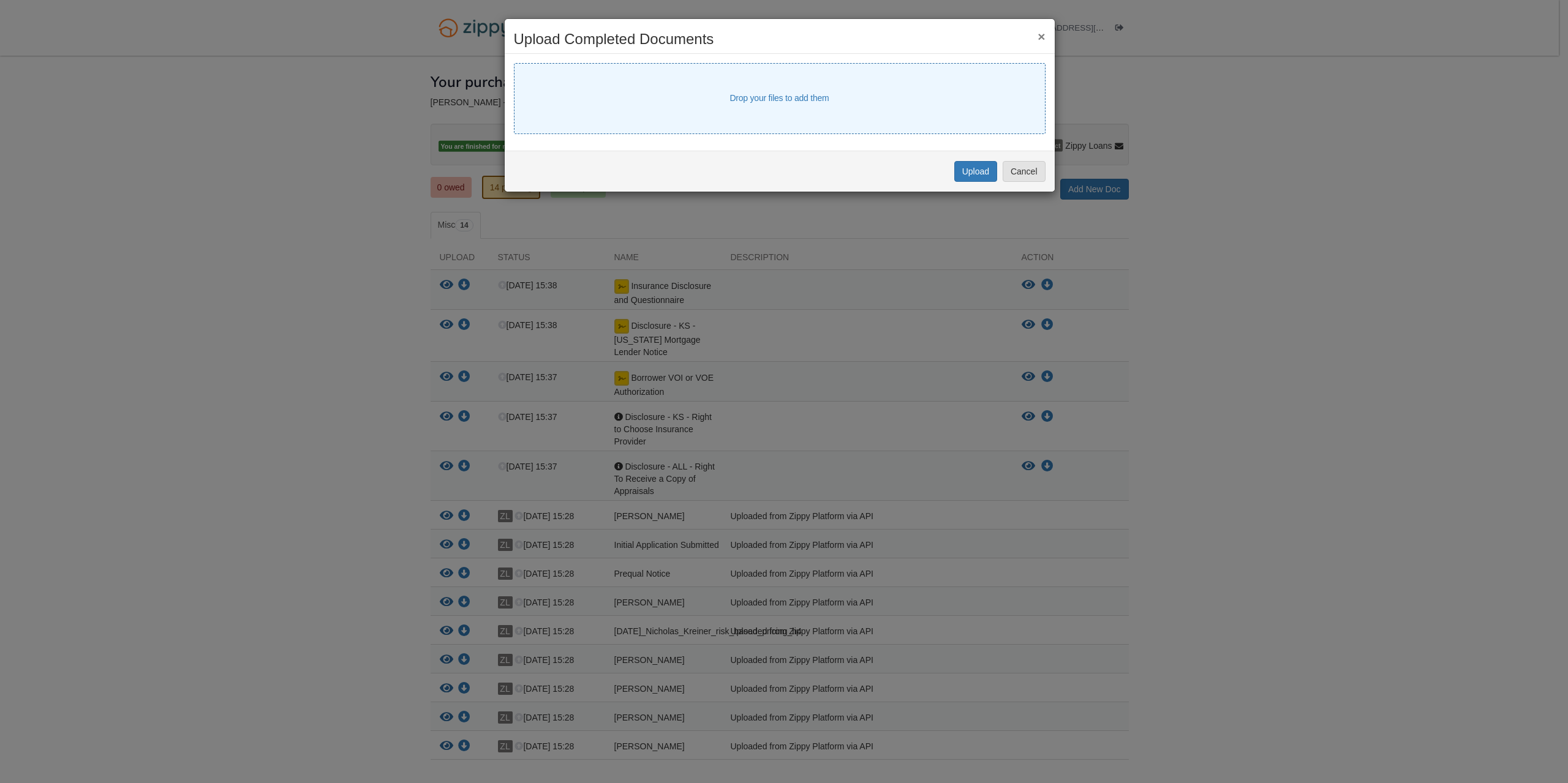
select select "****"
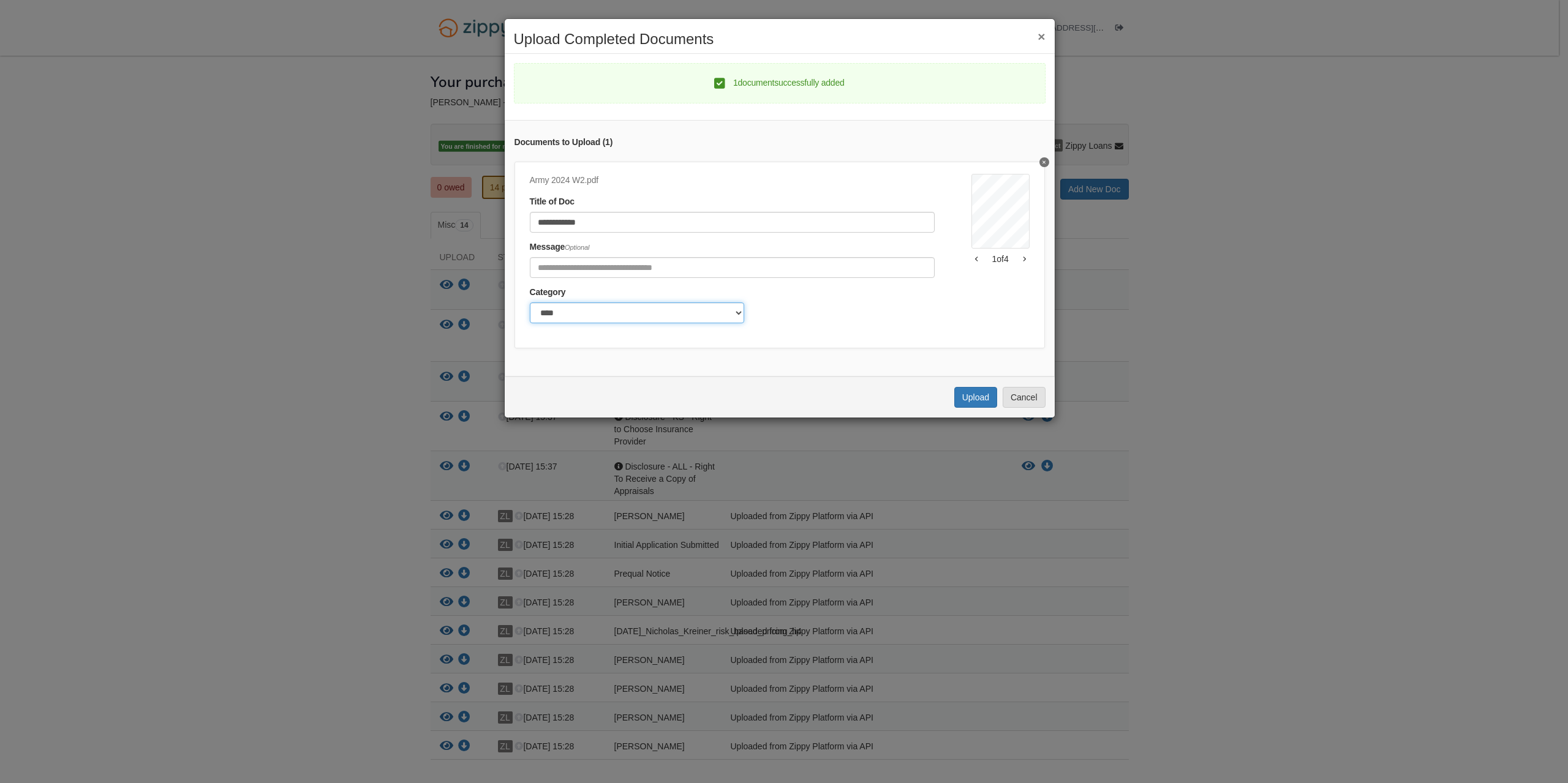
click at [690, 307] on select "******* ****" at bounding box center [637, 313] width 215 height 20
click at [804, 303] on div "Category ******* ****" at bounding box center [732, 305] width 405 height 38
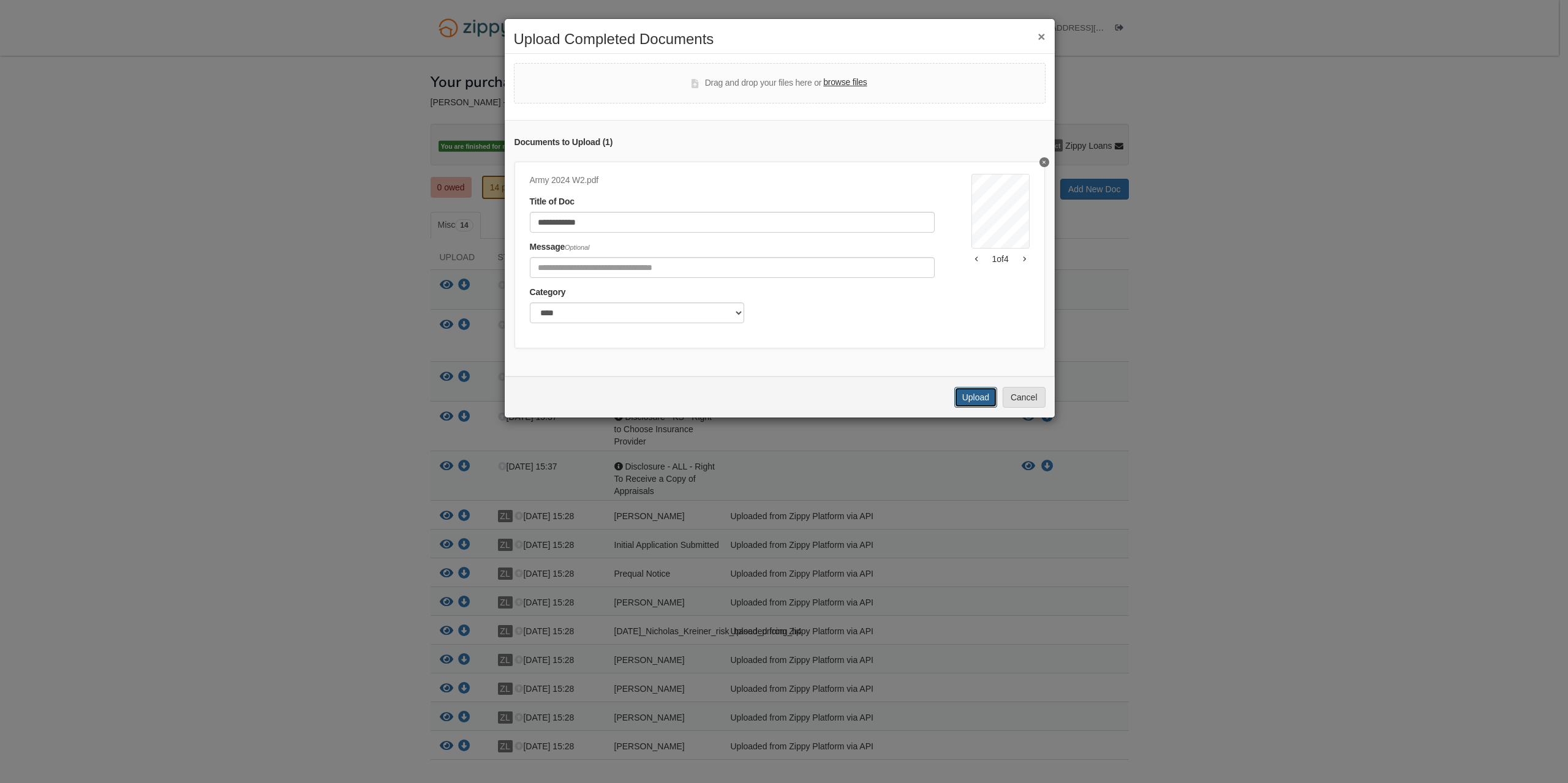
click at [964, 408] on button "Upload" at bounding box center [975, 397] width 43 height 20
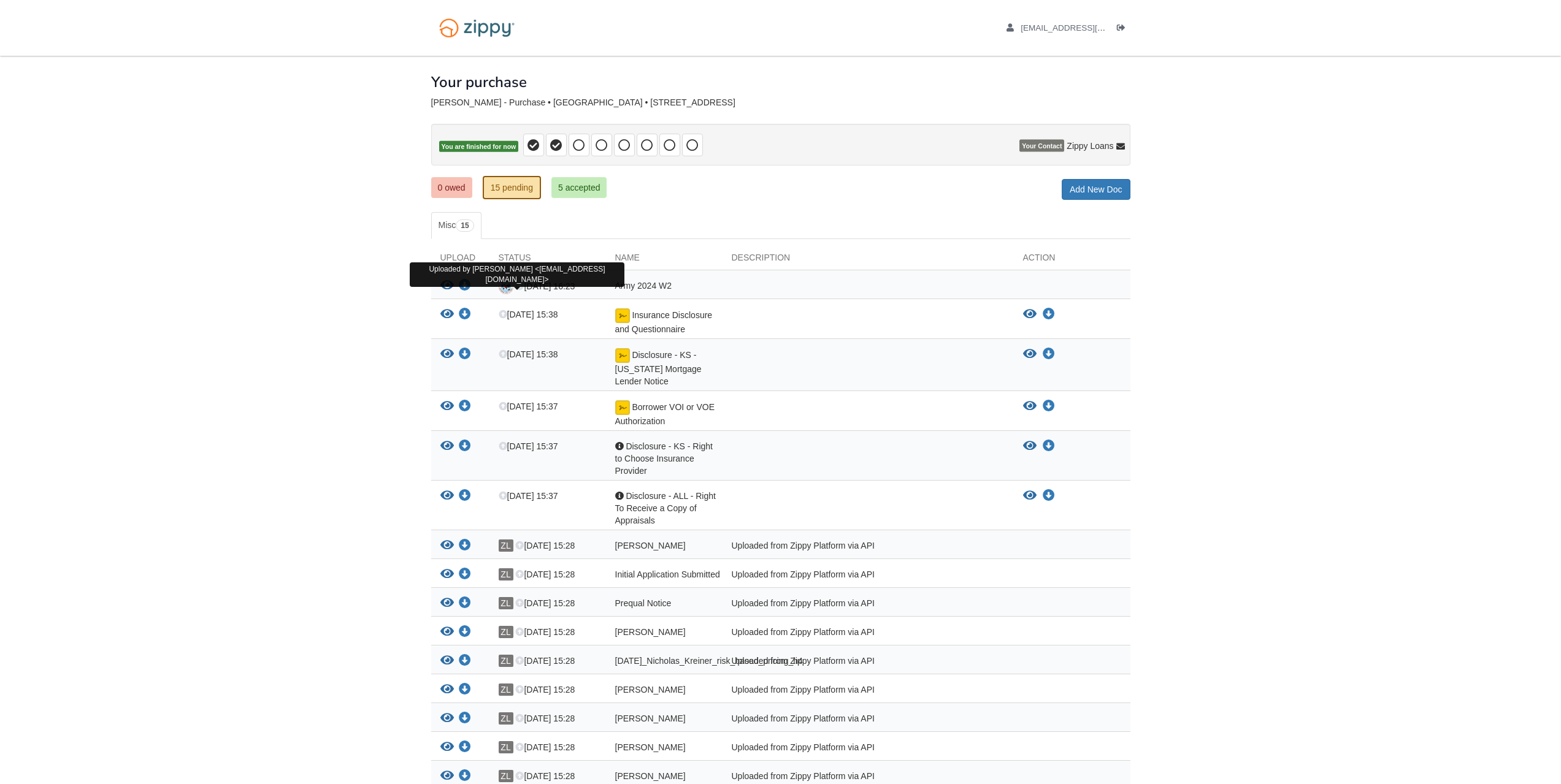
click at [506, 285] on img at bounding box center [505, 287] width 15 height 15
click at [1087, 191] on link "Add New Doc" at bounding box center [1096, 190] width 68 height 20
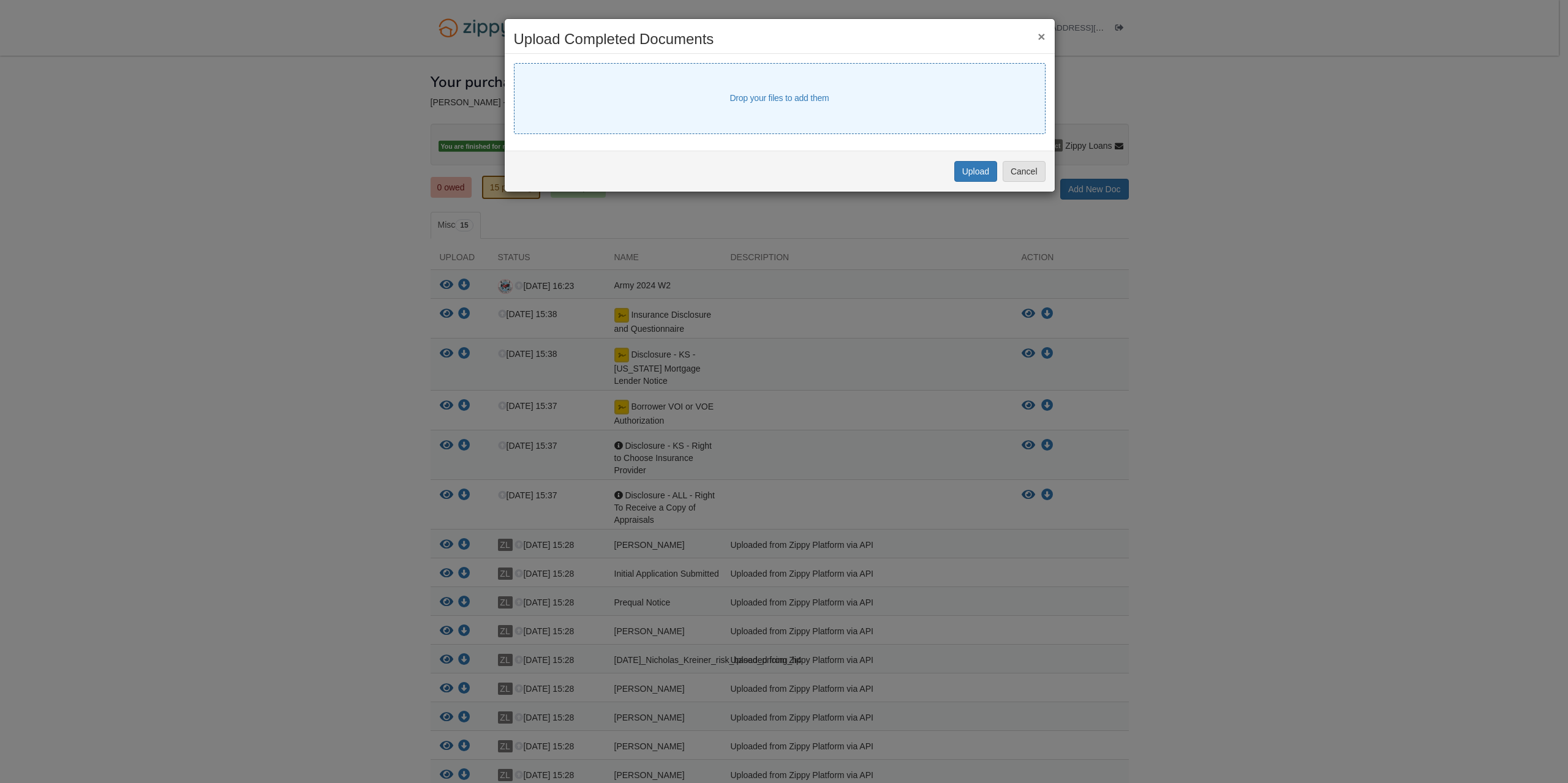
select select "****"
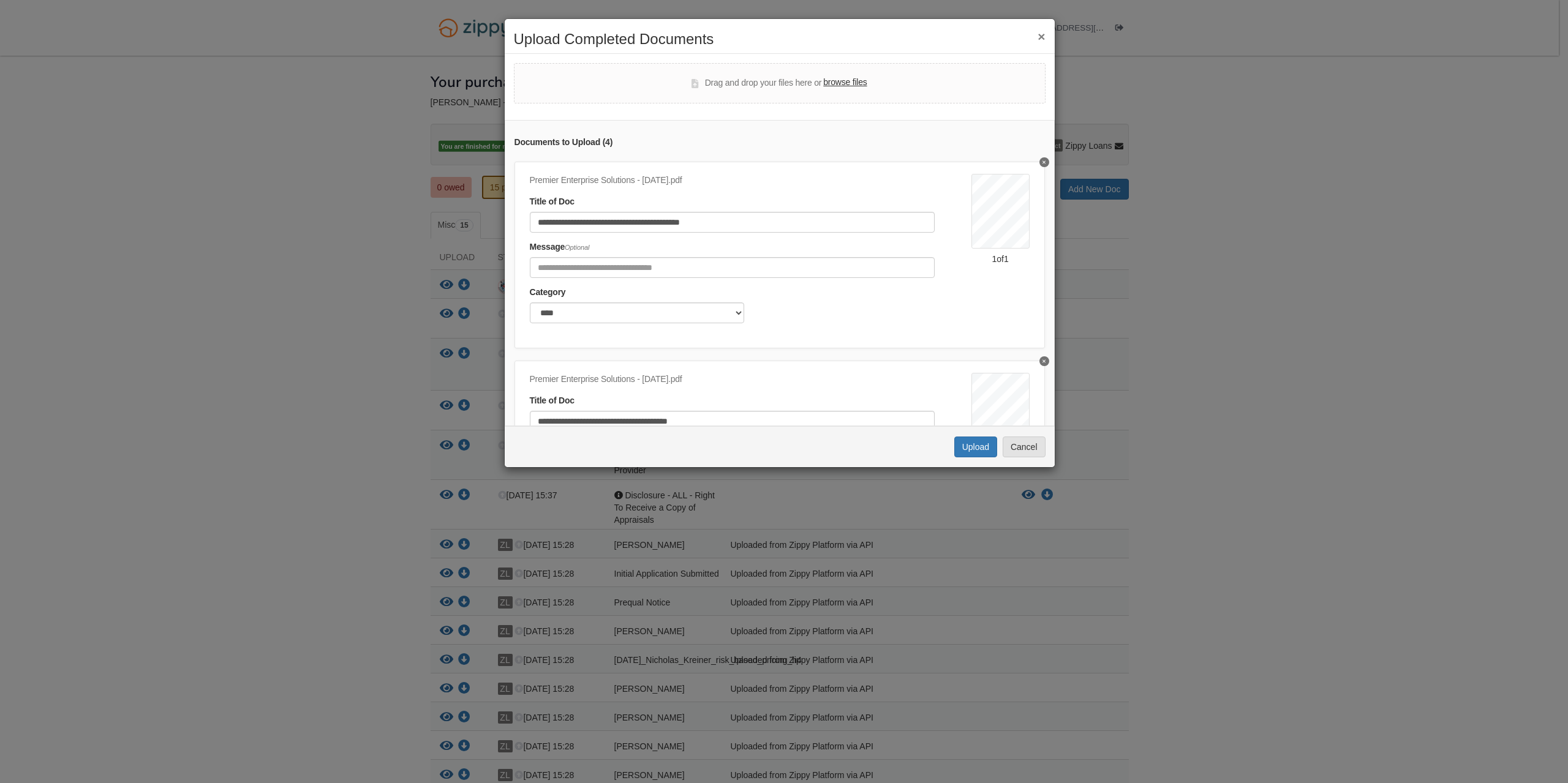
click at [669, 378] on div "Premier Enterprise Solutions - August 2025.pdf" at bounding box center [732, 379] width 405 height 13
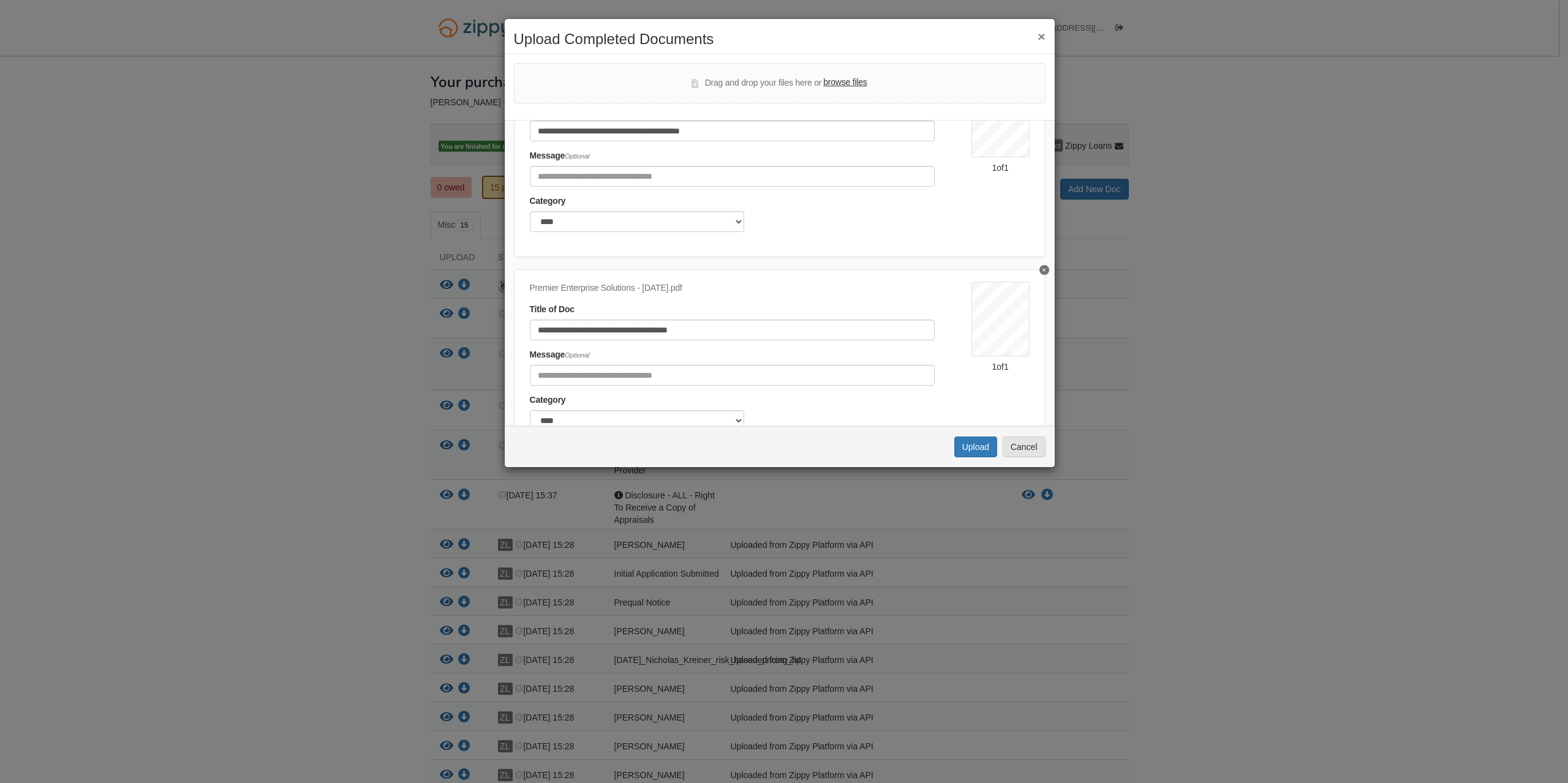
scroll to position [123, 0]
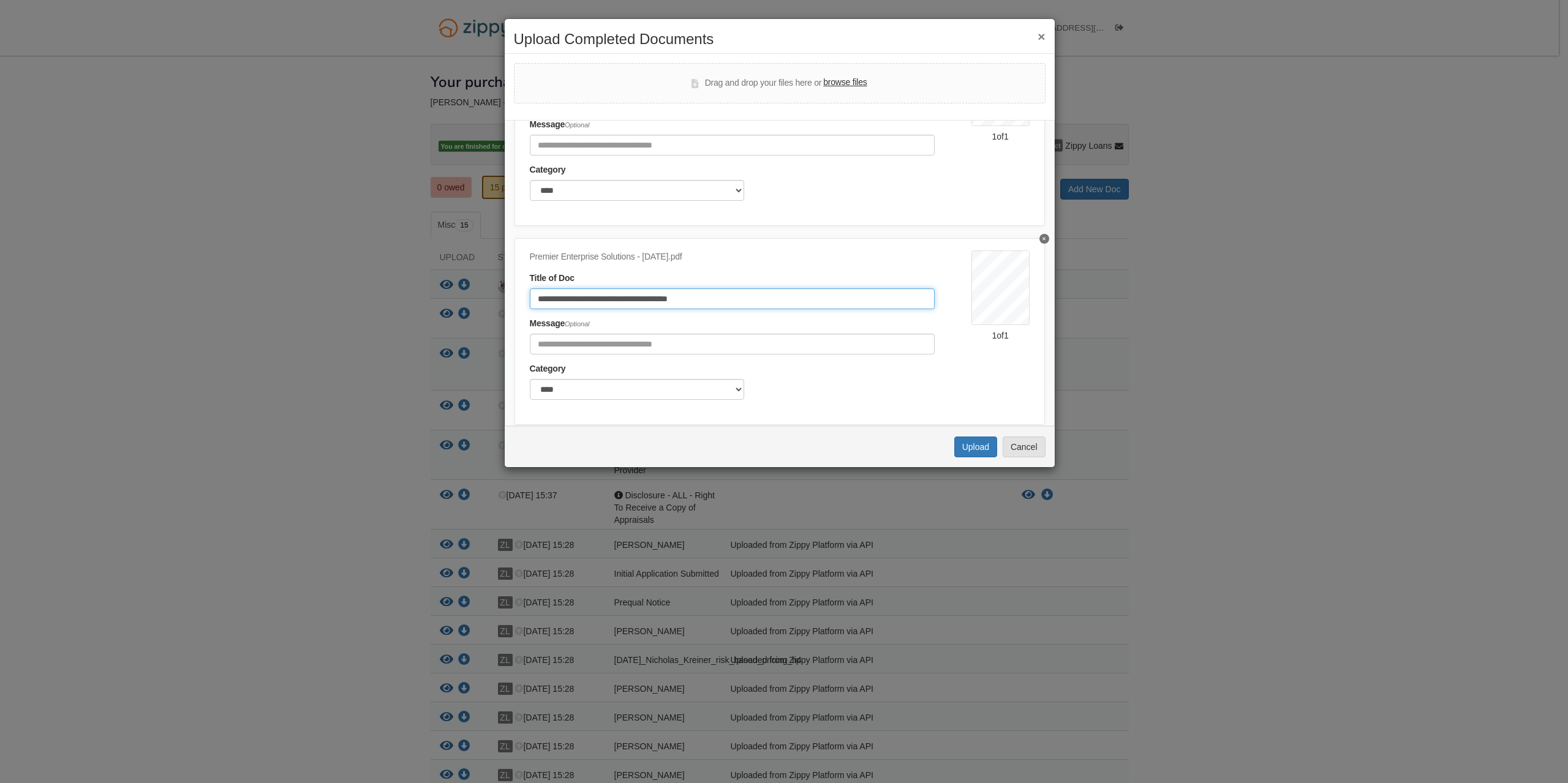
click at [682, 301] on input "**********" at bounding box center [732, 299] width 405 height 20
click at [1022, 445] on button "Cancel" at bounding box center [1023, 447] width 43 height 20
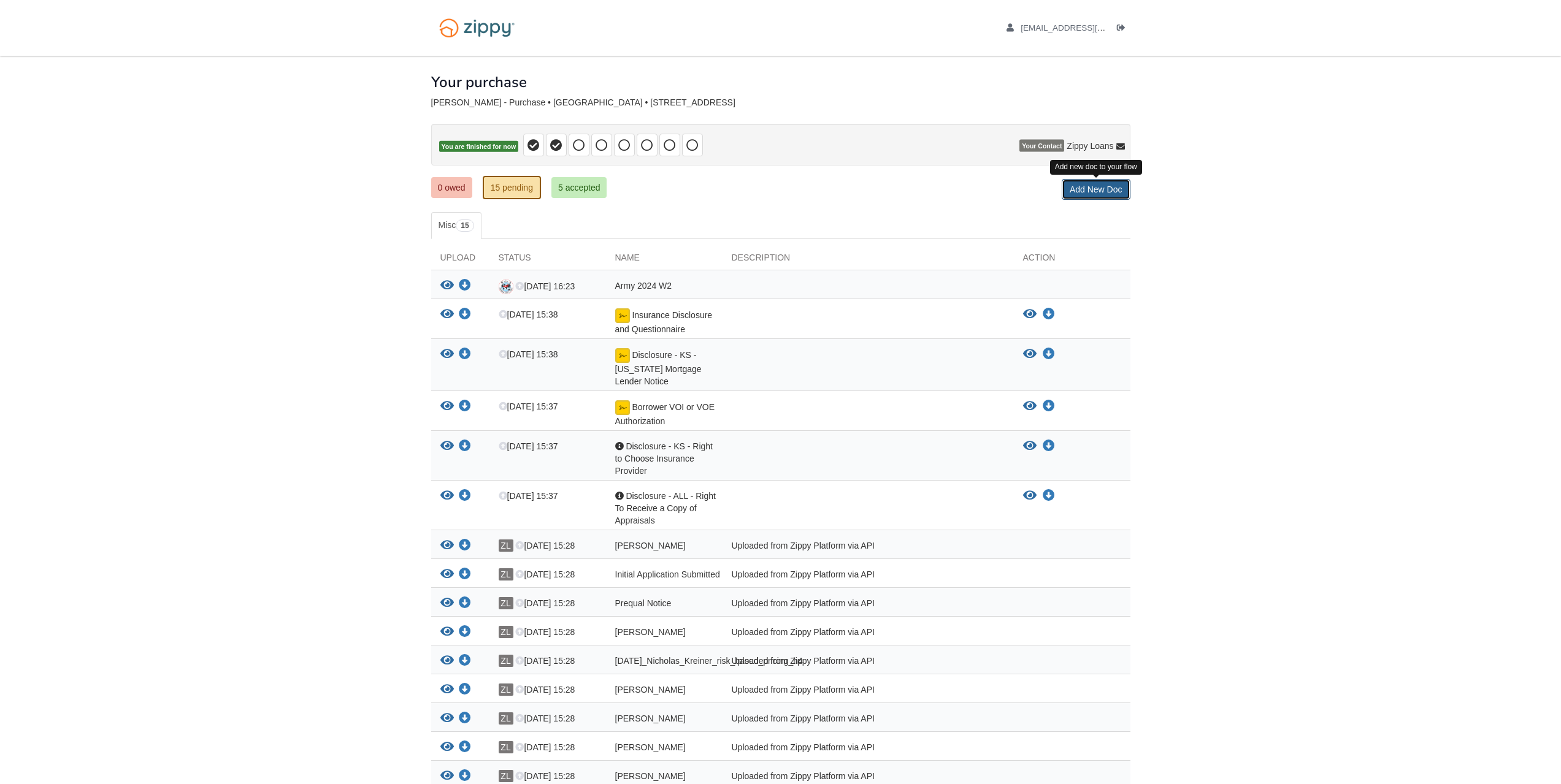
click at [1096, 190] on link "Add New Doc" at bounding box center [1096, 190] width 68 height 20
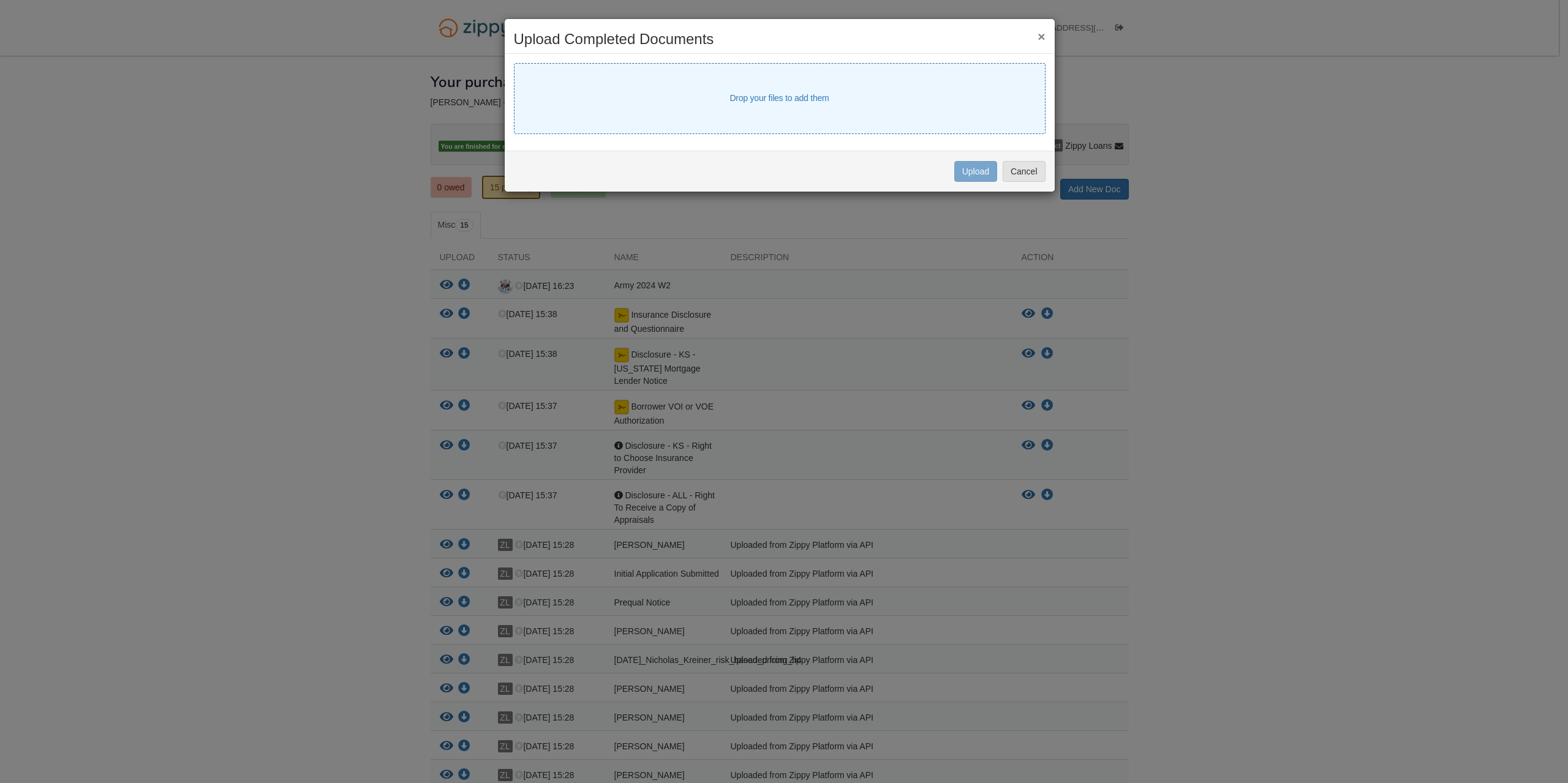
select select "****"
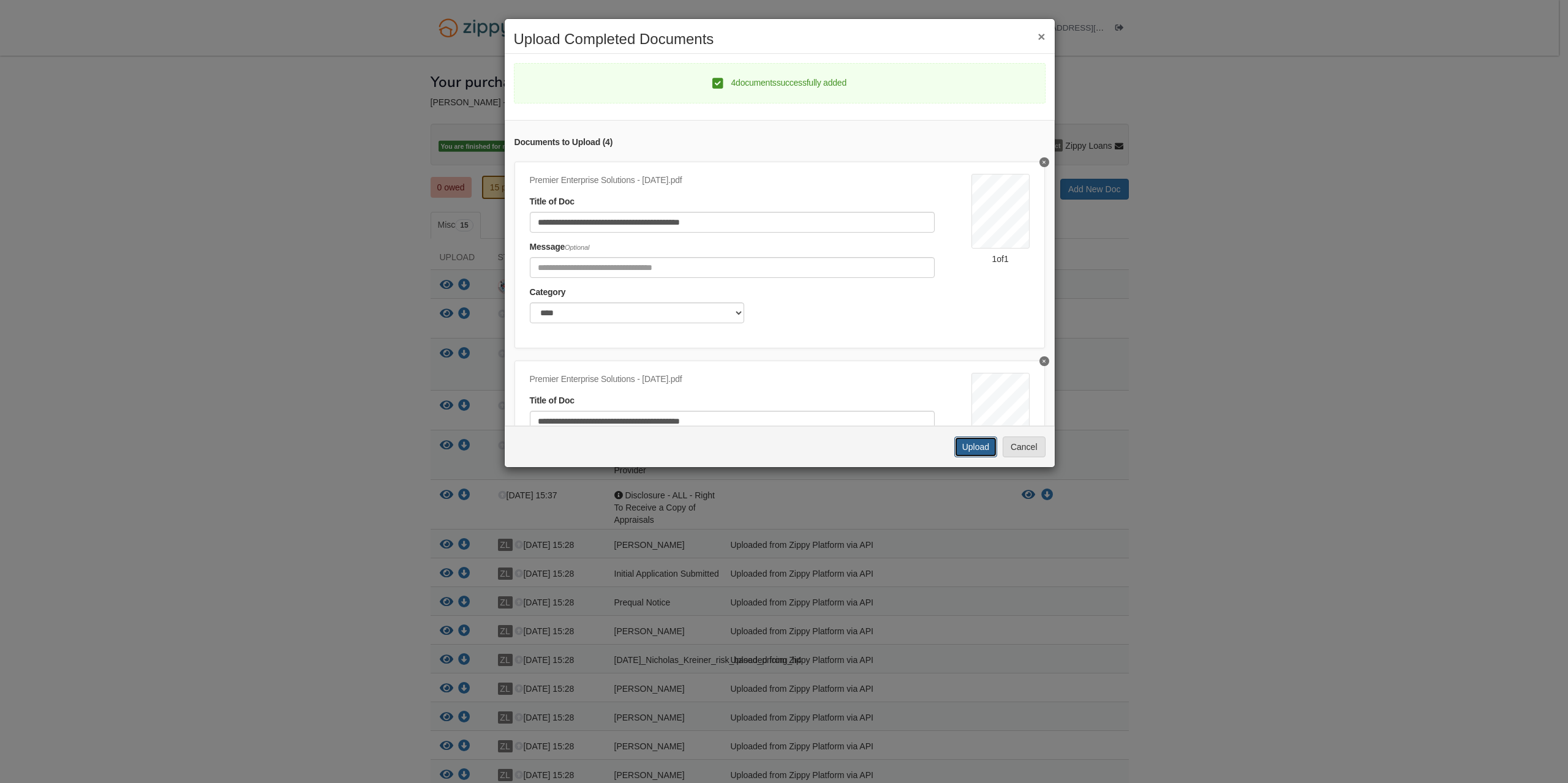
click at [971, 445] on button "Upload" at bounding box center [975, 447] width 43 height 20
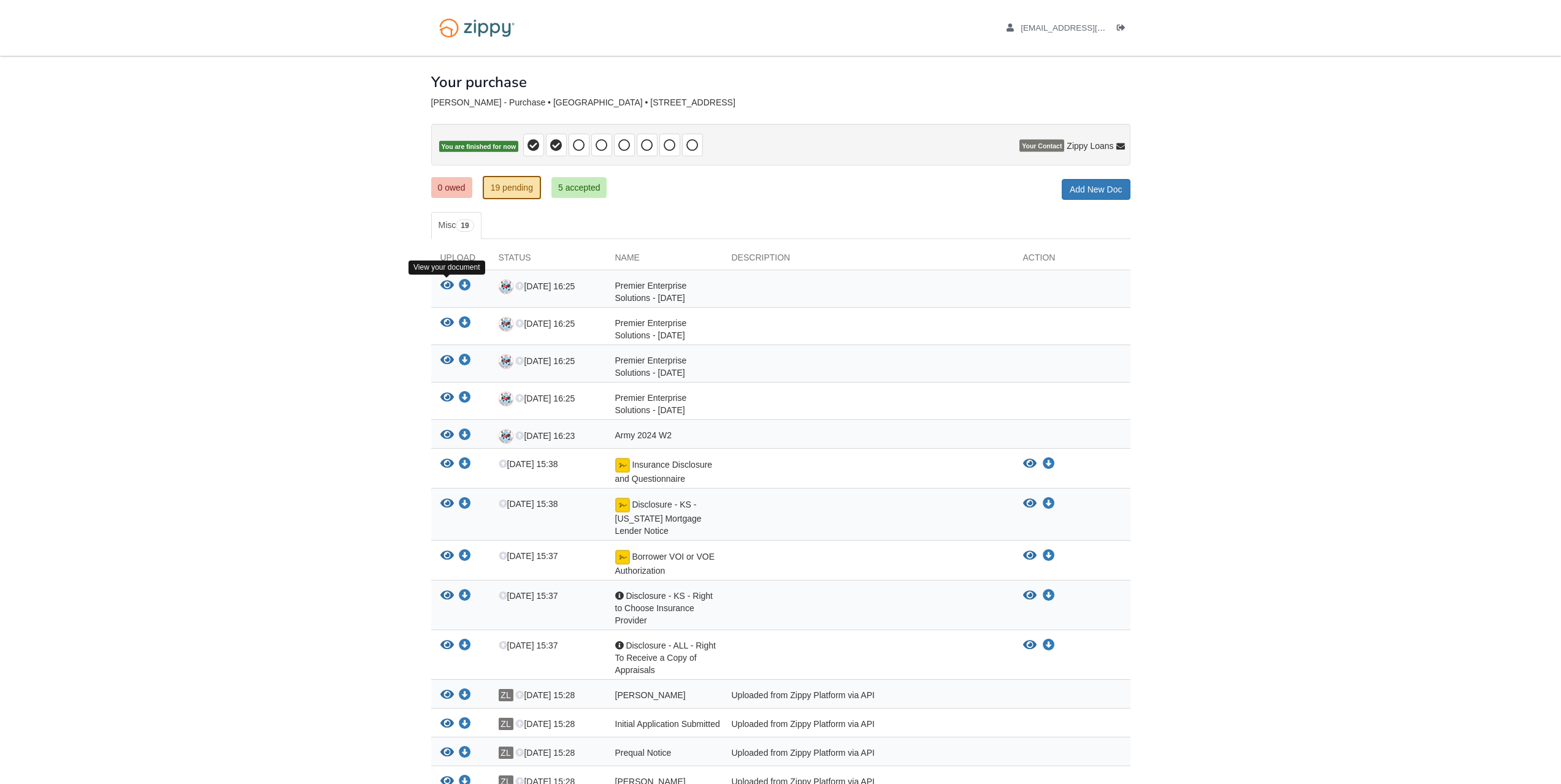
click at [442, 283] on icon "View Premier Enterprise Solutions - August 29, 2025" at bounding box center [446, 286] width 13 height 13
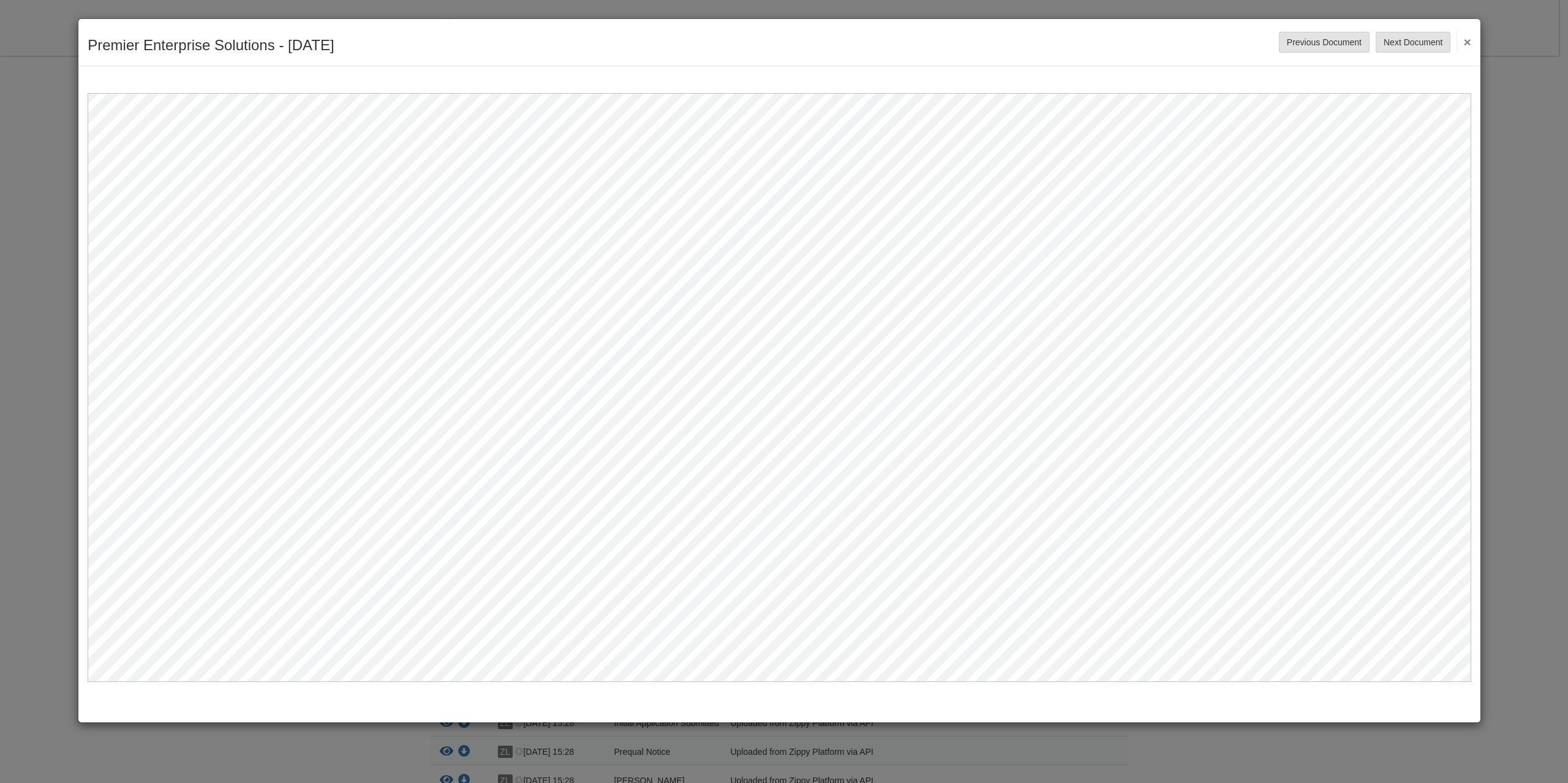
click at [1463, 39] on button "×" at bounding box center [1463, 42] width 14 height 22
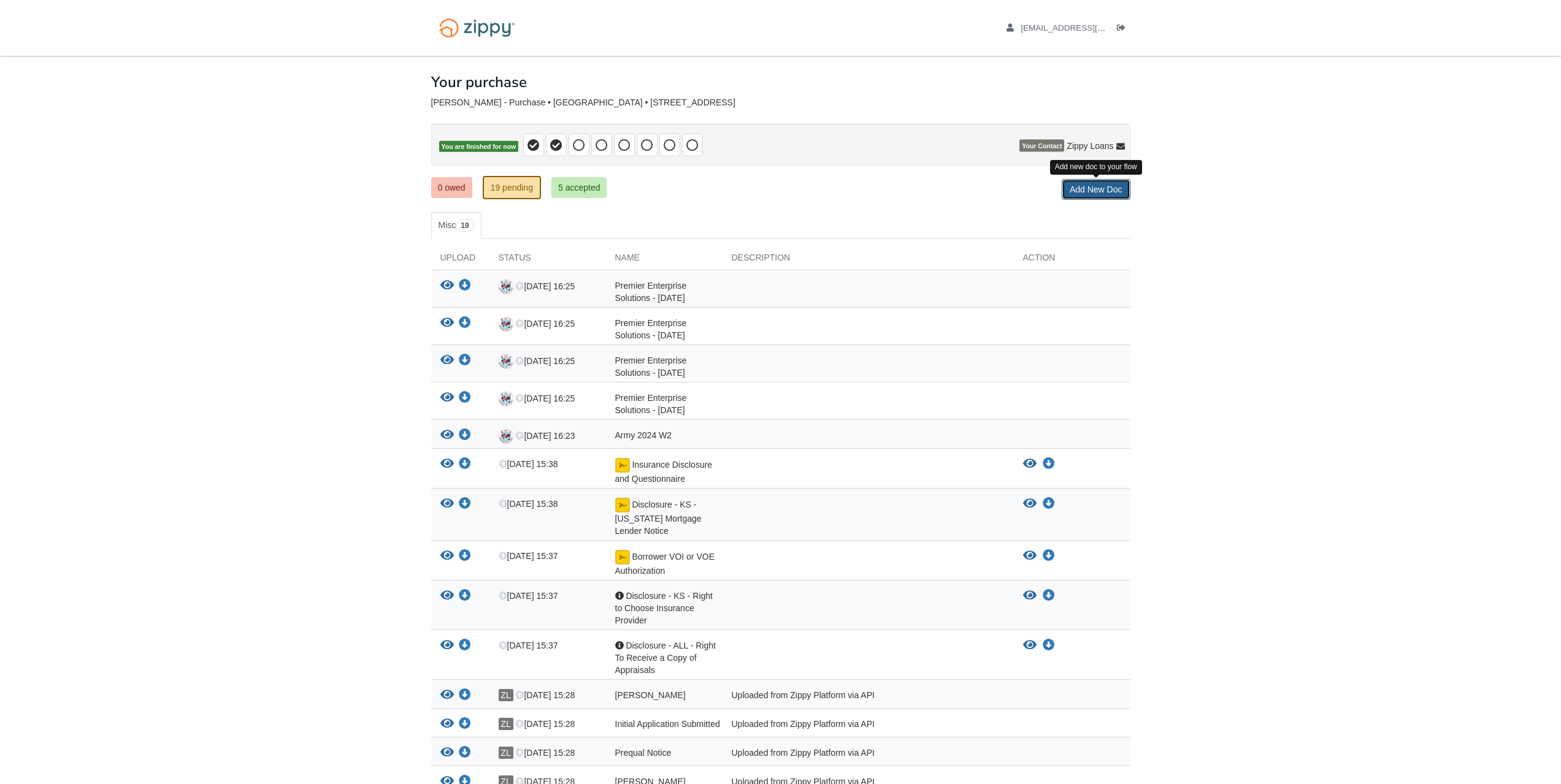
click at [1113, 186] on link "Add New Doc" at bounding box center [1096, 190] width 68 height 20
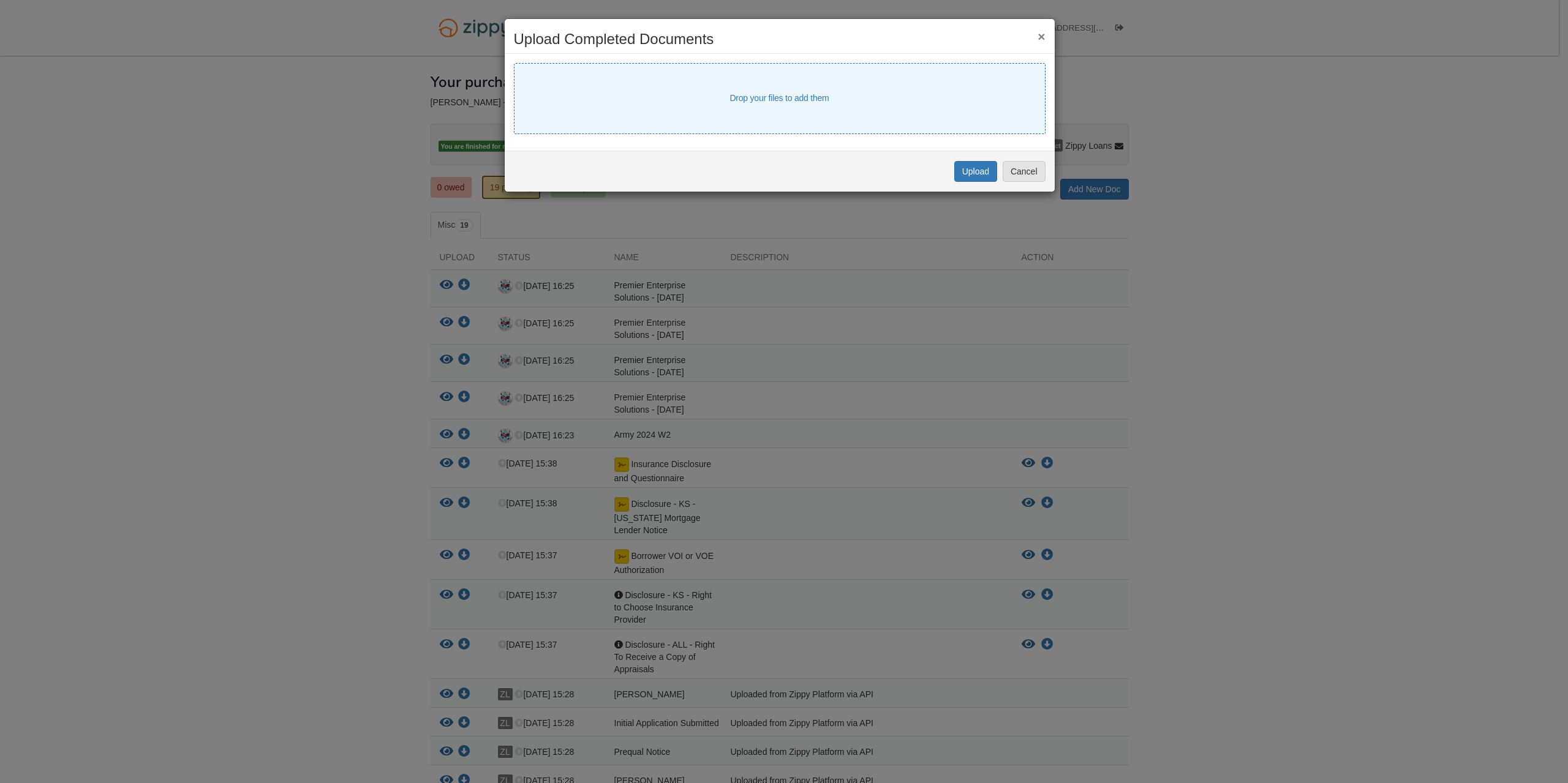
select select "****"
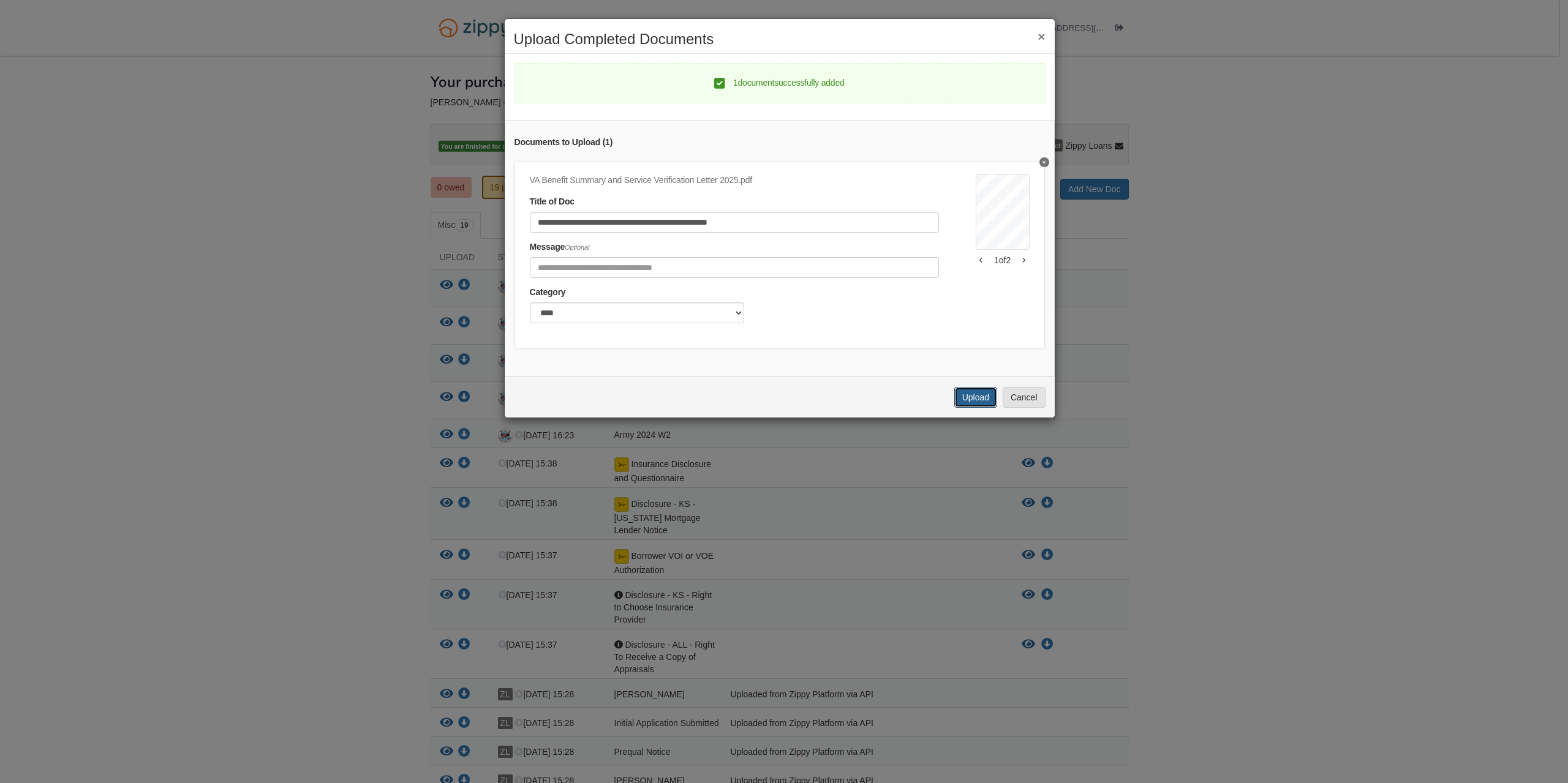
click at [982, 408] on button "Upload" at bounding box center [975, 397] width 43 height 20
